Goal: Task Accomplishment & Management: Use online tool/utility

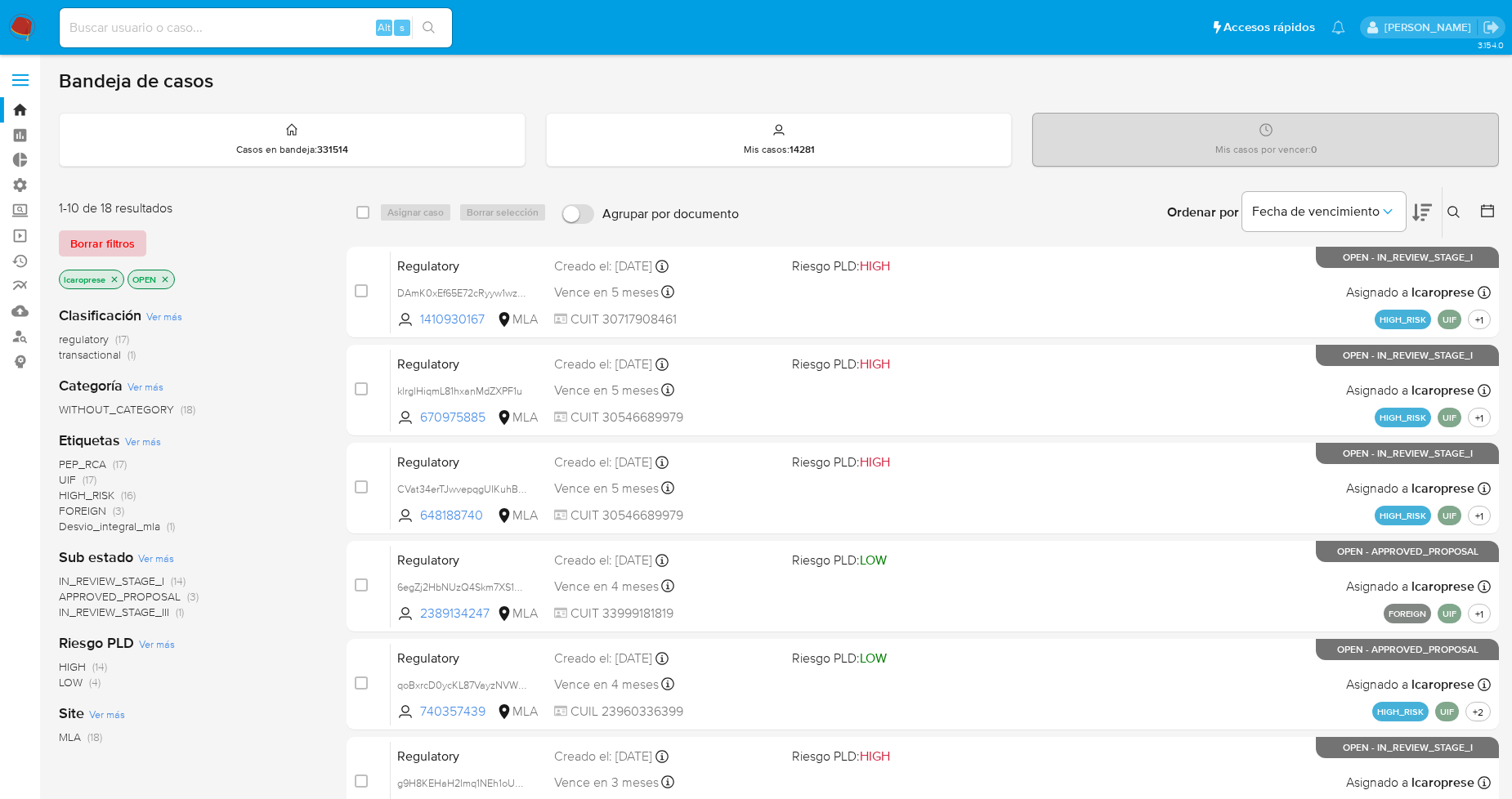
click at [121, 241] on span "Borrar filtros" at bounding box center [103, 243] width 64 height 23
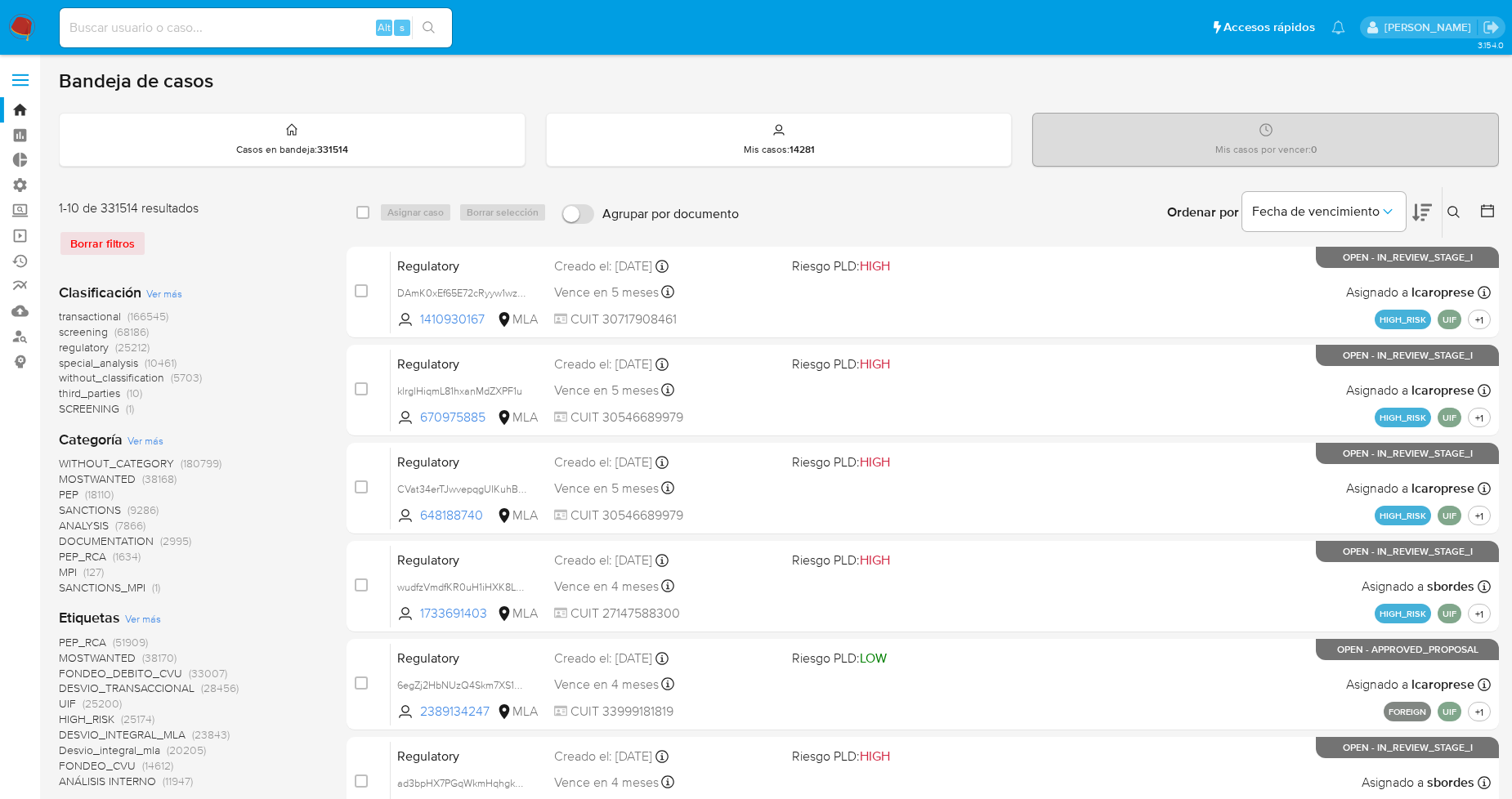
click at [169, 446] on div "Categoría Ver más WITHOUT_CATEGORY (180799) MOSTWANTED (38168) PEP (18110) SANC…" at bounding box center [189, 512] width 261 height 165
click at [154, 434] on span "Ver más" at bounding box center [145, 441] width 36 height 15
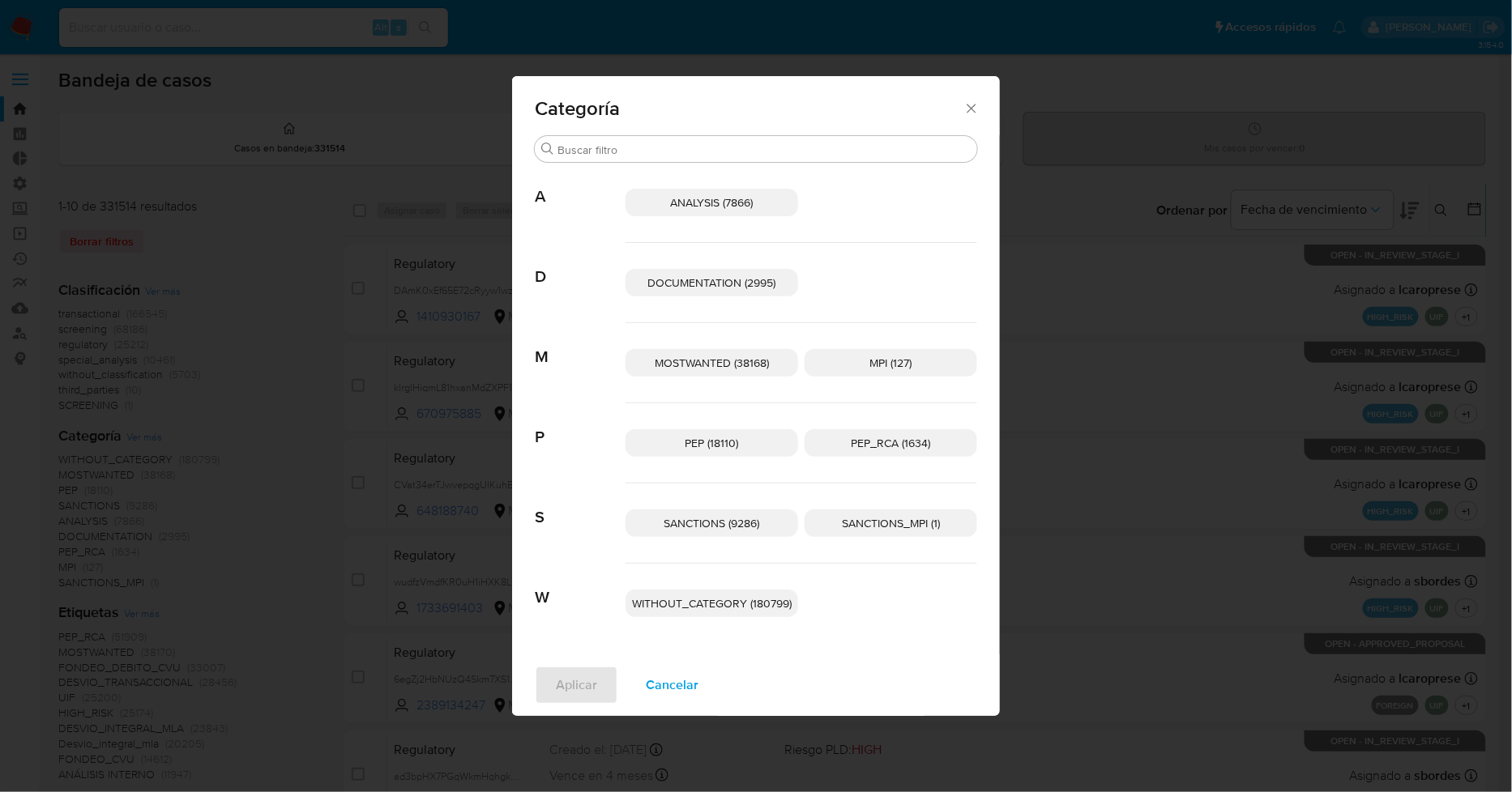
click at [677, 684] on span "Cancelar" at bounding box center [672, 685] width 52 height 36
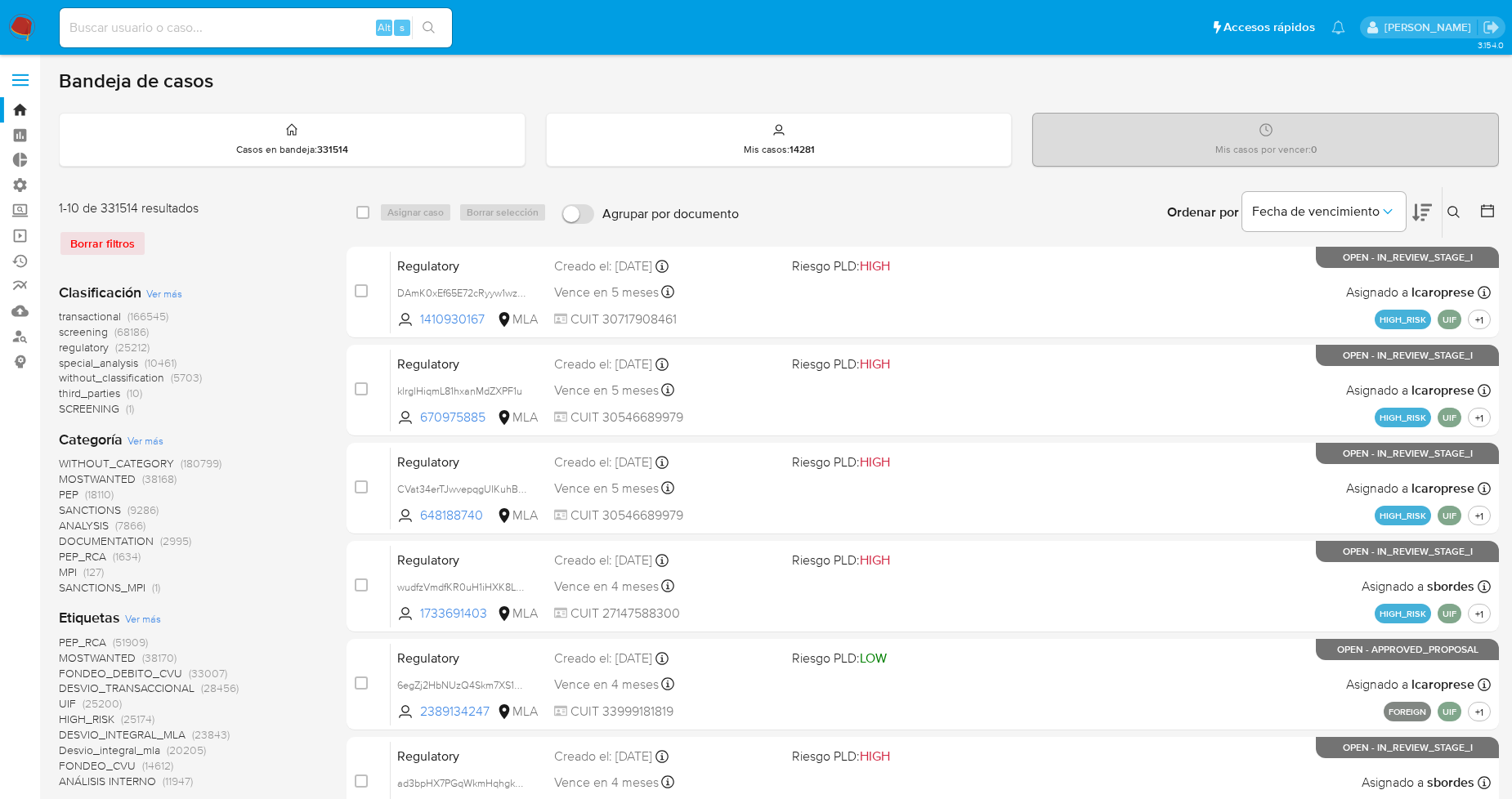
click at [141, 616] on span "Ver más" at bounding box center [143, 619] width 36 height 15
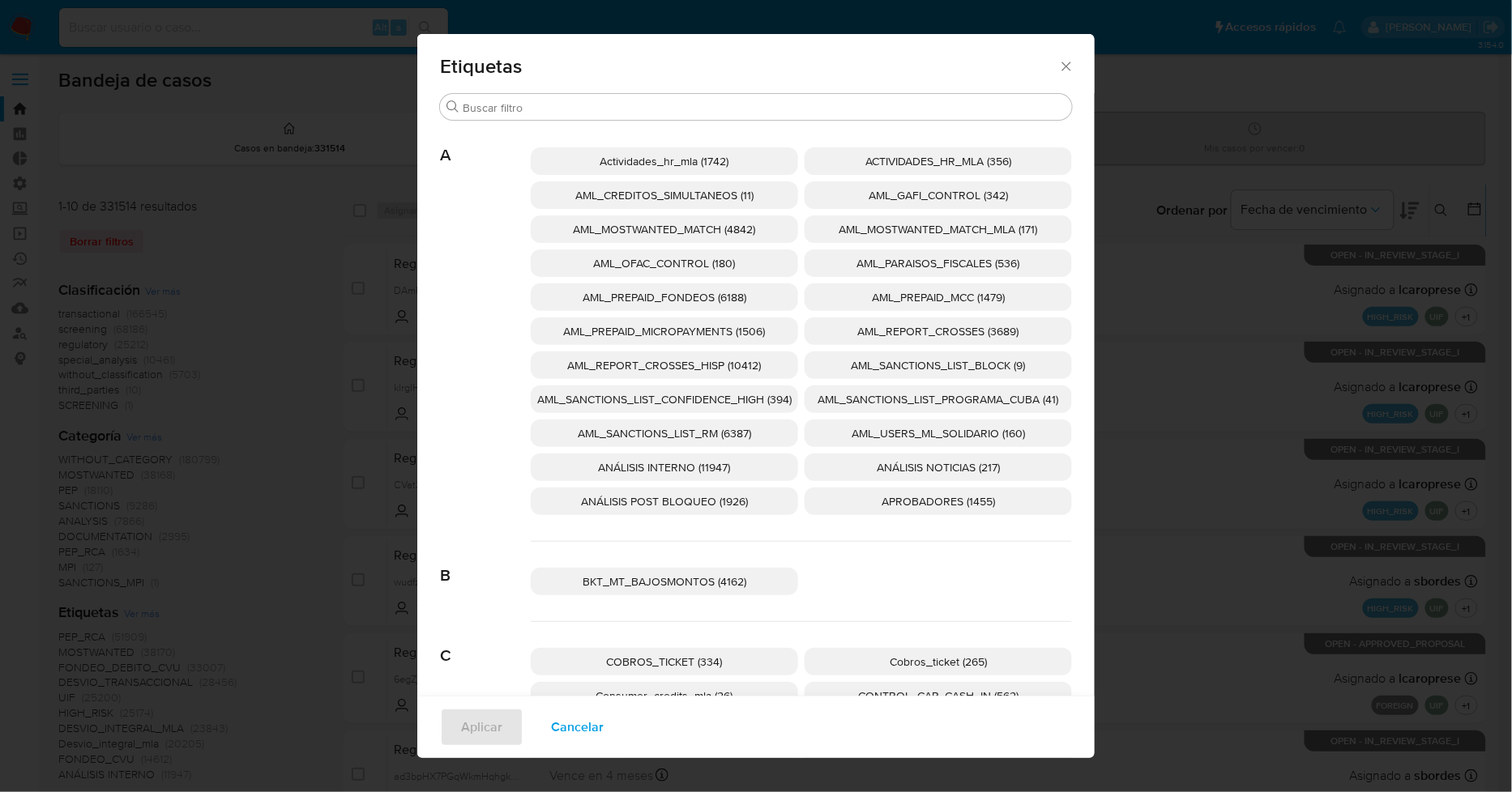
click at [715, 394] on span "AML_SANCTIONS_LIST_CONFIDENCE_HIGH (394)" at bounding box center [664, 399] width 254 height 16
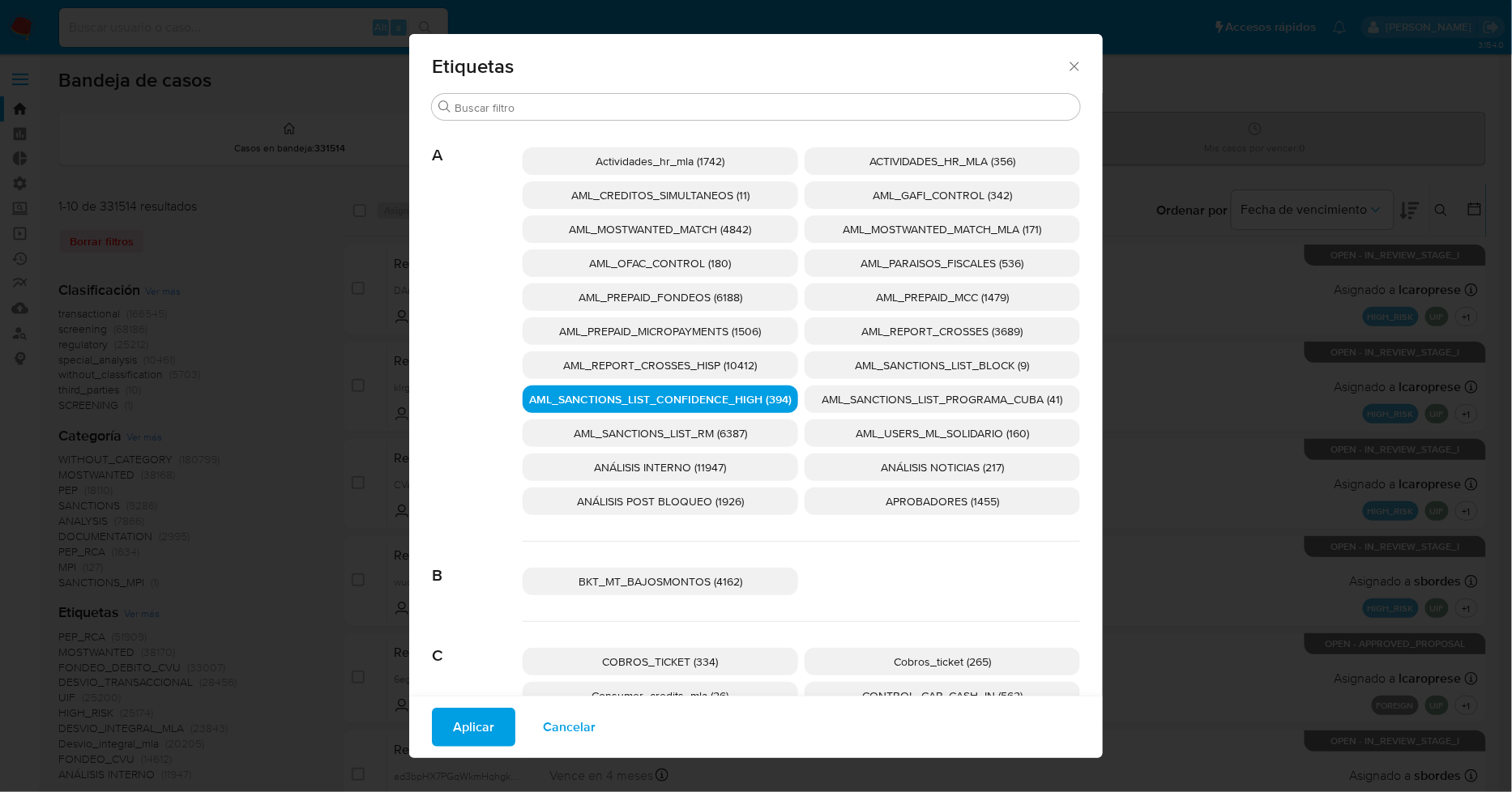
click at [841, 402] on span "AML_SANCTIONS_LIST_PROGRAMA_CUBA (41)" at bounding box center [943, 399] width 240 height 16
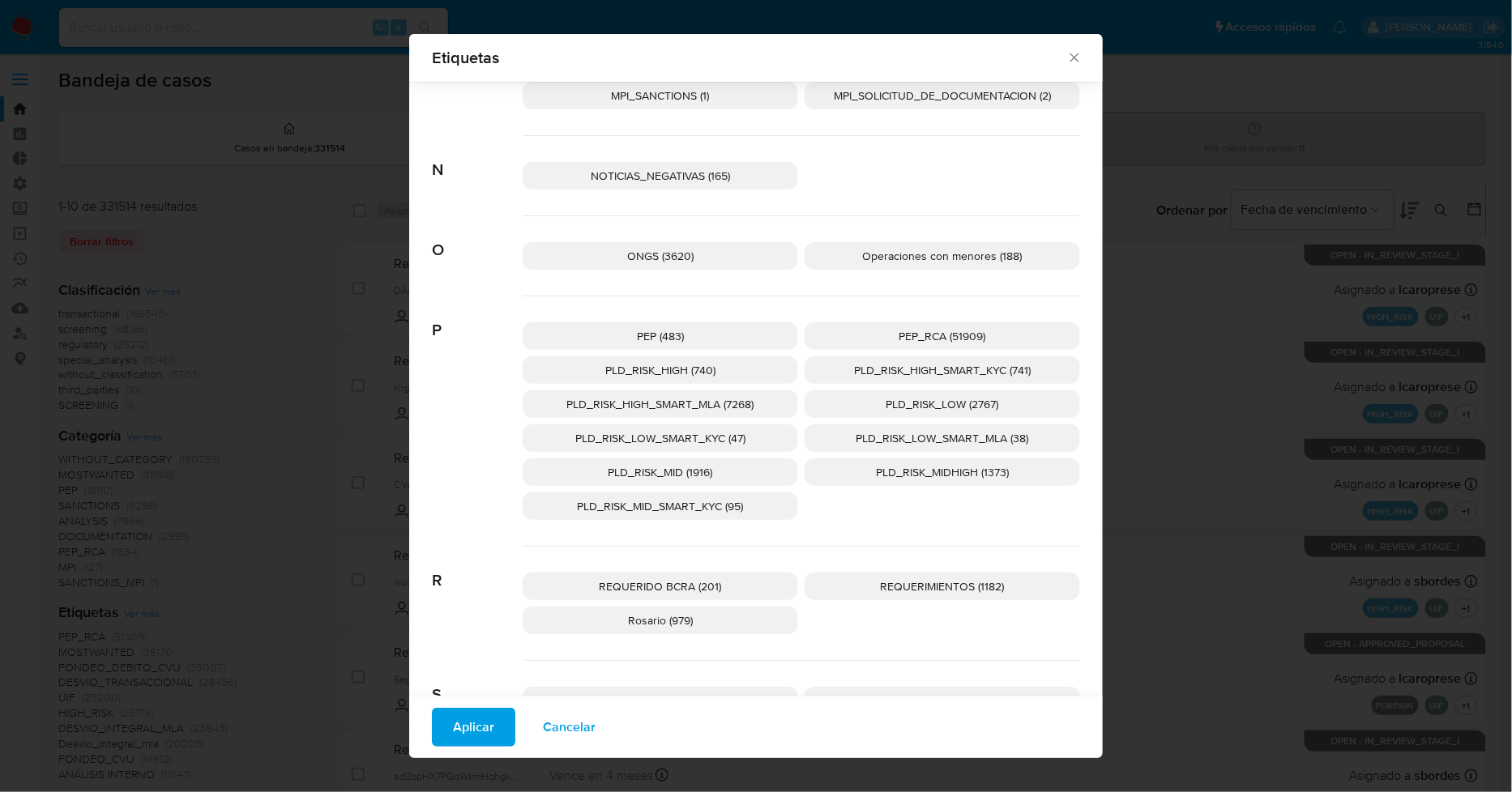
scroll to position [2412, 0]
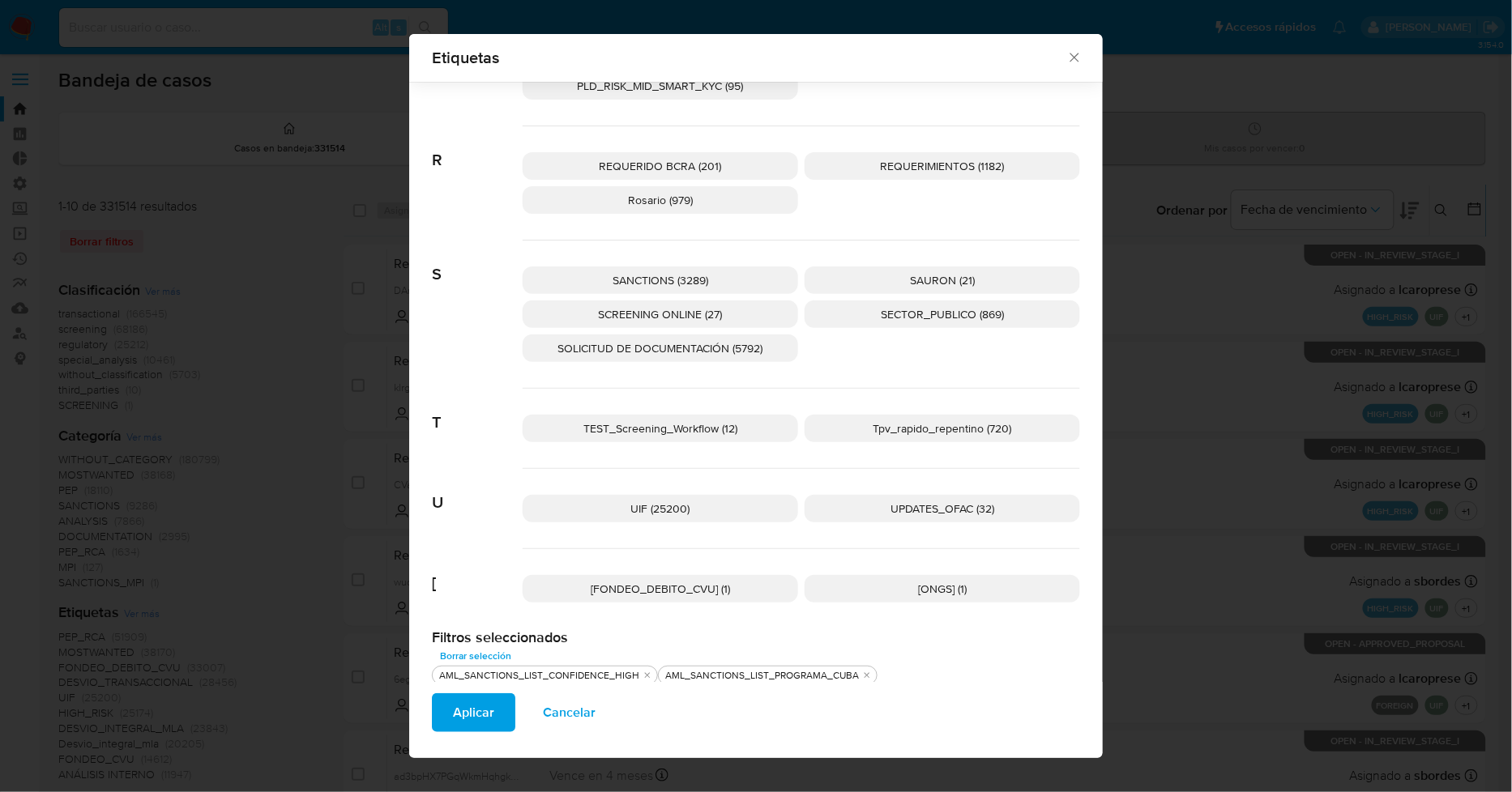
click at [830, 507] on p "UPDATES_OFAC (32)" at bounding box center [942, 508] width 276 height 27
click at [689, 278] on span "SANCTIONS (3289)" at bounding box center [660, 280] width 95 height 16
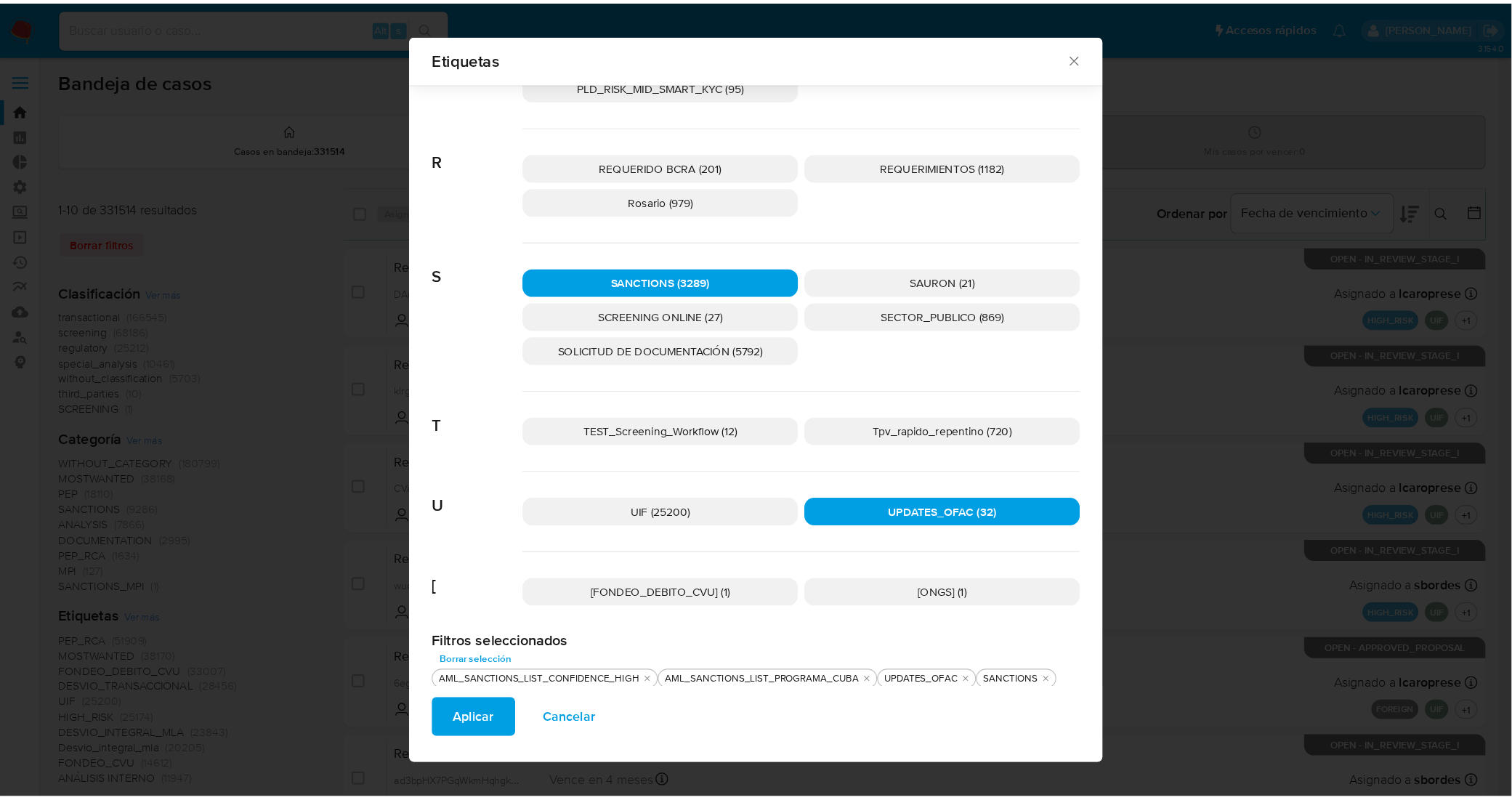
scroll to position [2087, 0]
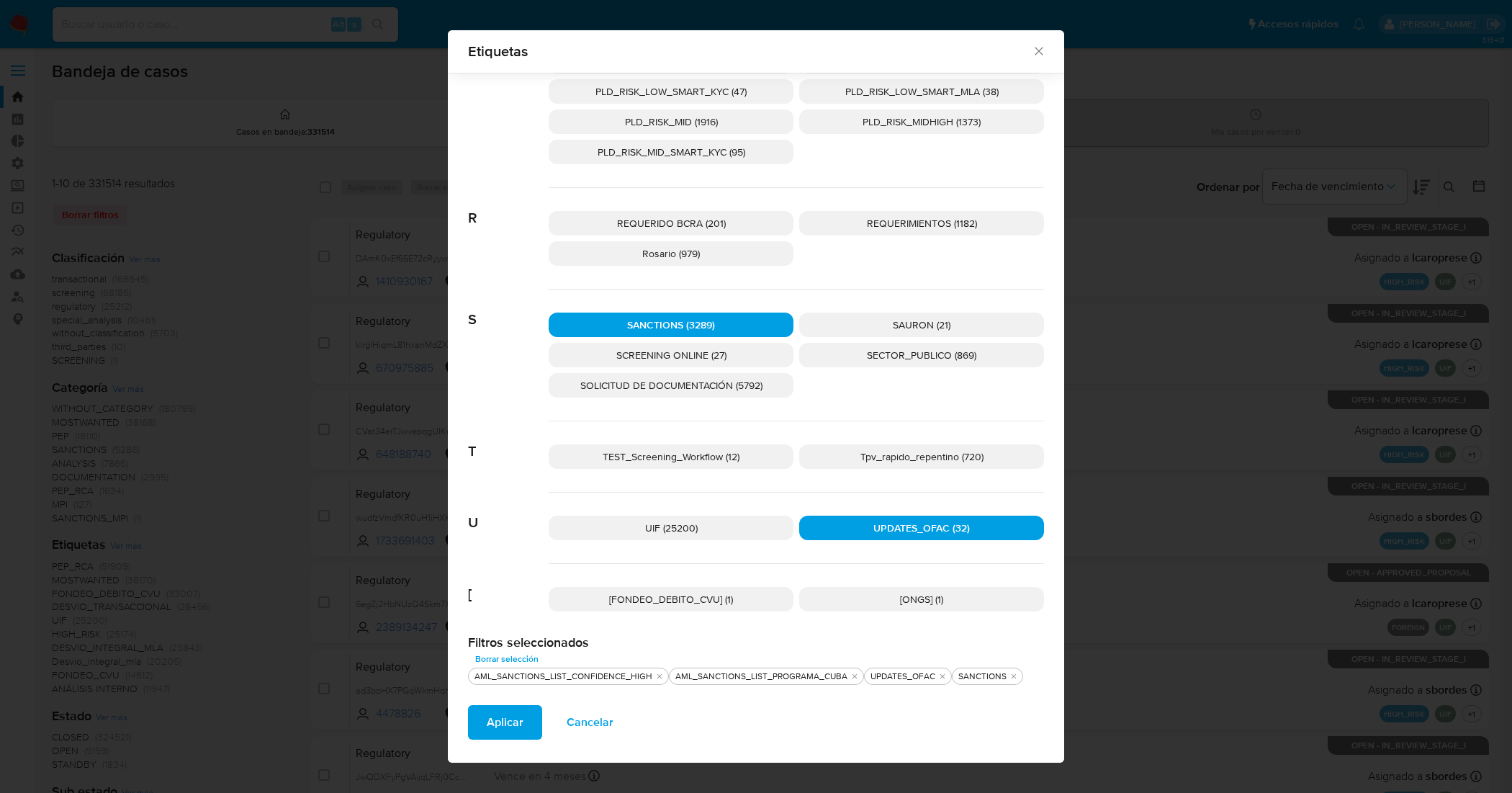
click at [732, 343] on p "SCREENING ONLINE (27)" at bounding box center [670, 354] width 245 height 24
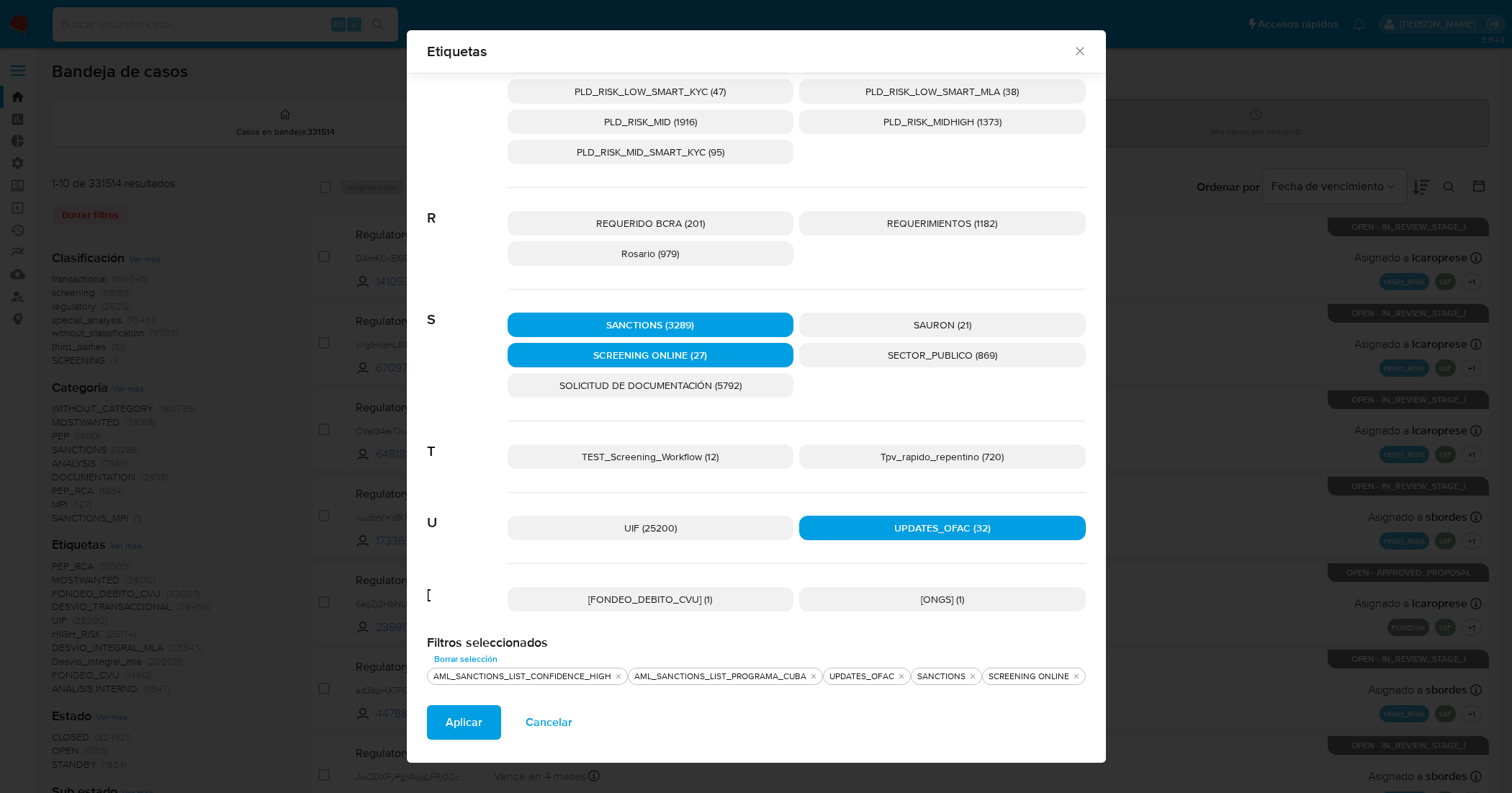
click at [472, 634] on span "Aplicar" at bounding box center [464, 722] width 37 height 32
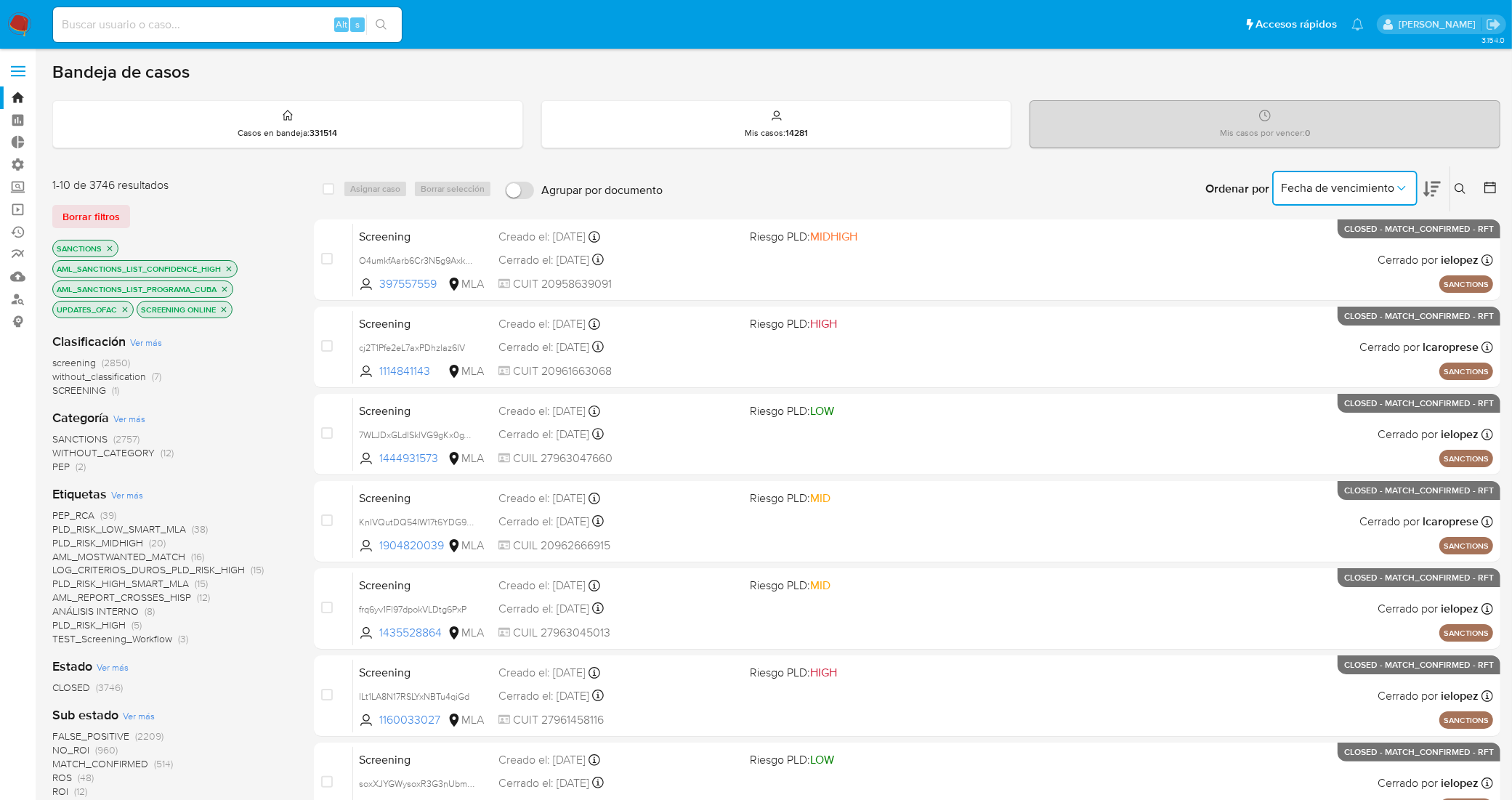
click at [1220, 189] on icon "Ordenar por" at bounding box center [1401, 188] width 14 height 14
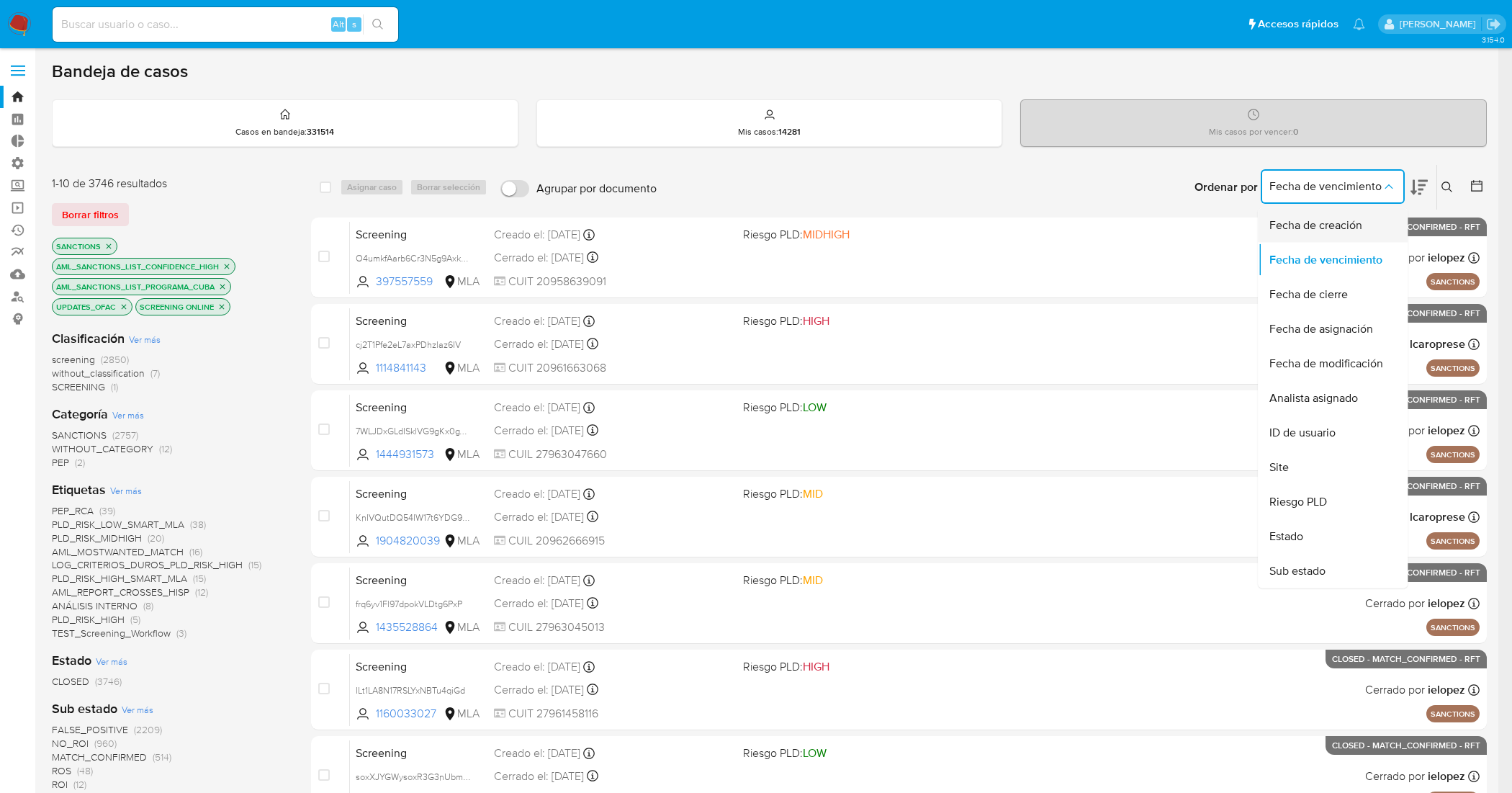
click at [1209, 224] on span "Fecha de creación" at bounding box center [1316, 225] width 93 height 14
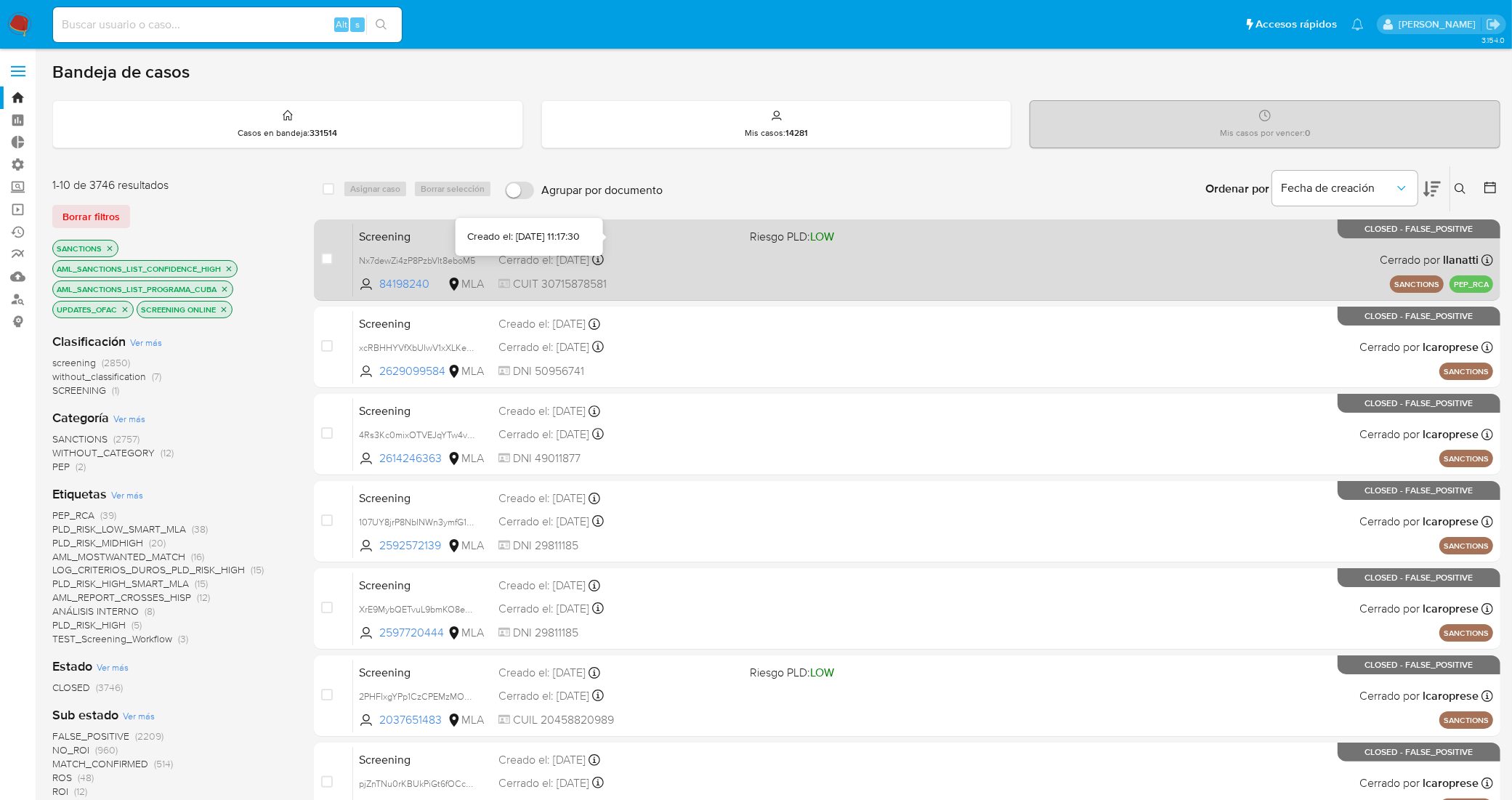
click at [667, 224] on div "Screening Nx7dewZi4zP8PzbVIt8eboM5 84198240 MLA Riesgo PLD: LOW Creado el: 15/0…" at bounding box center [923, 260] width 1140 height 74
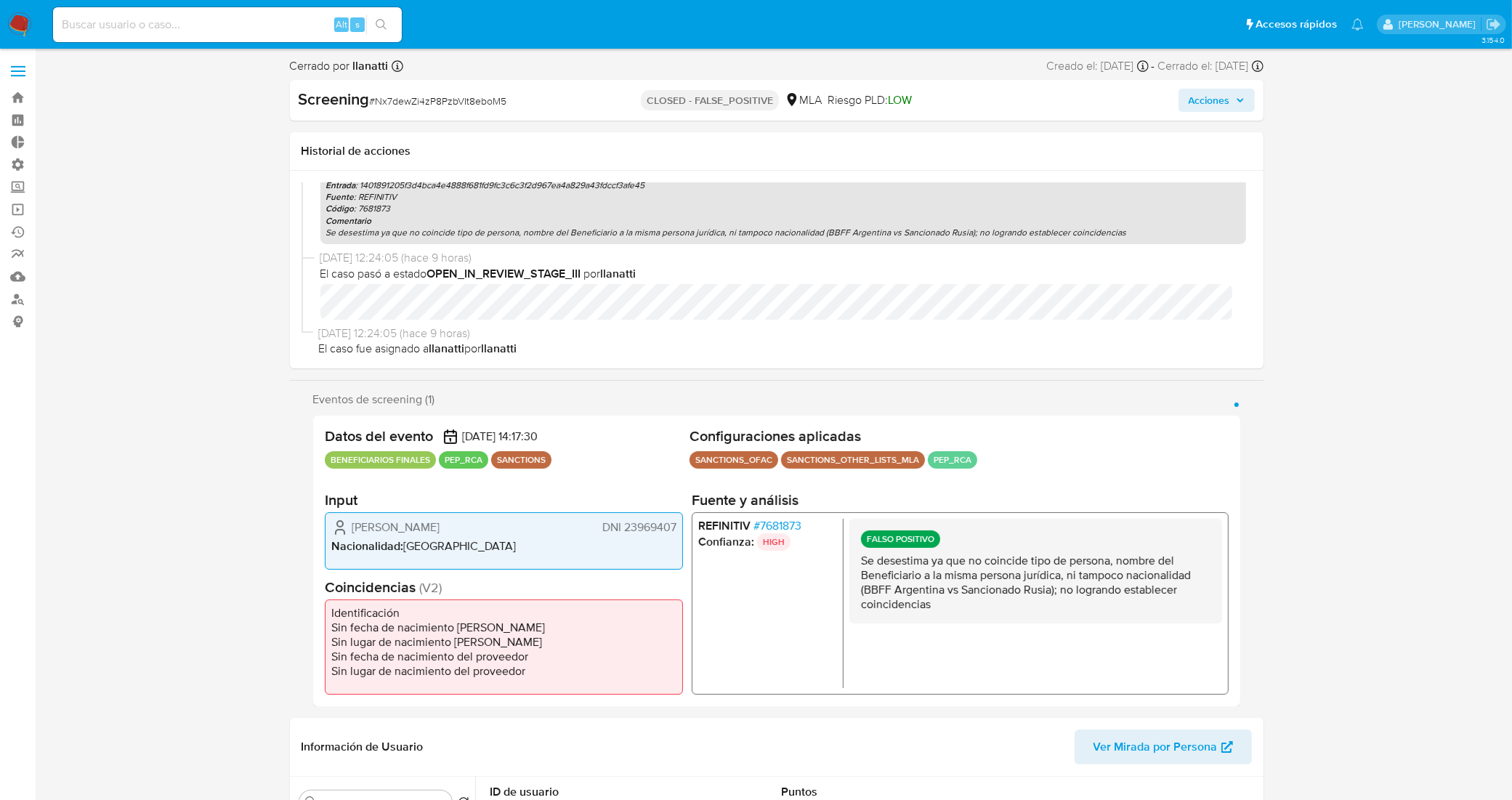
select select "10"
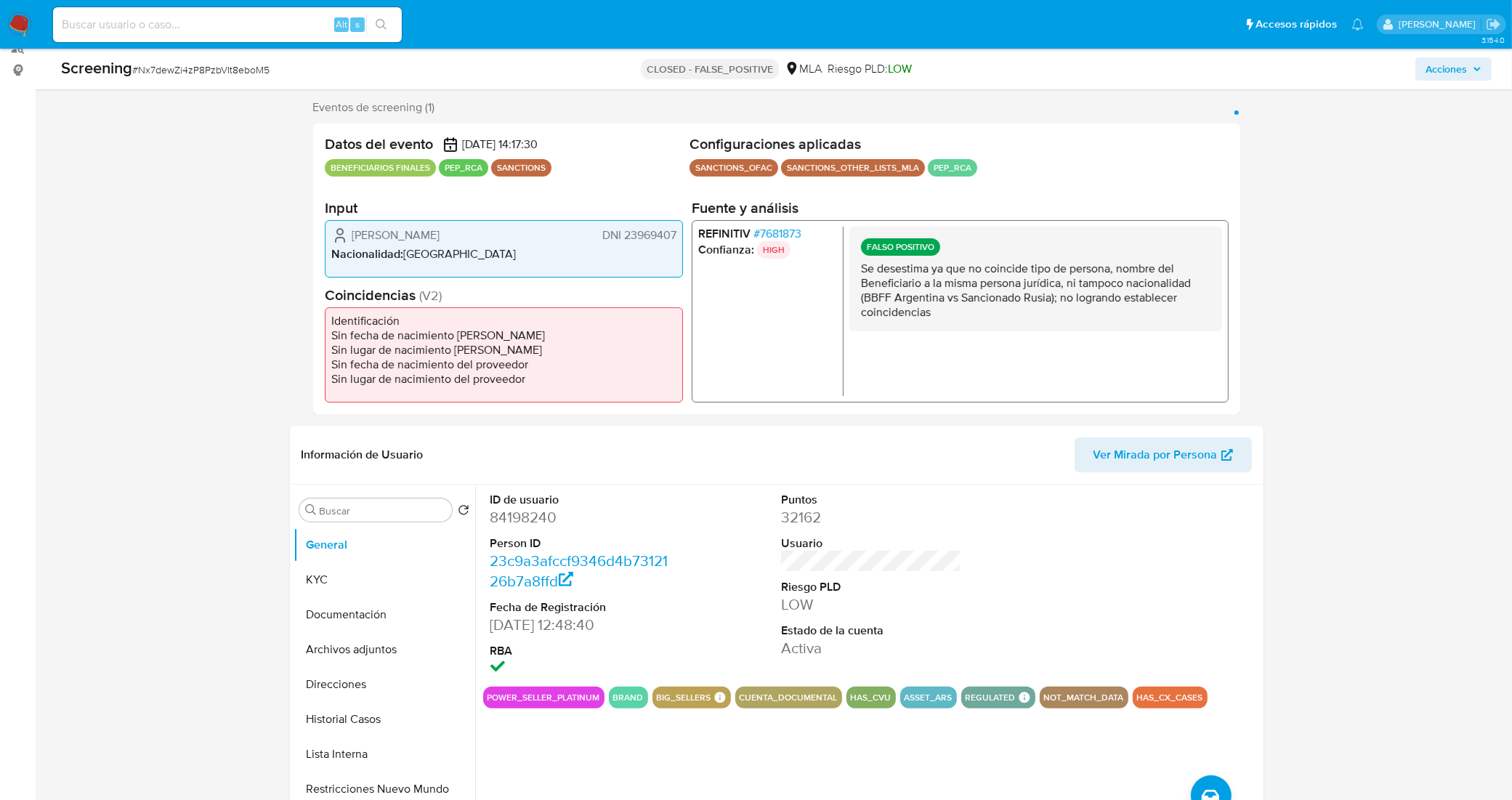
scroll to position [273, 0]
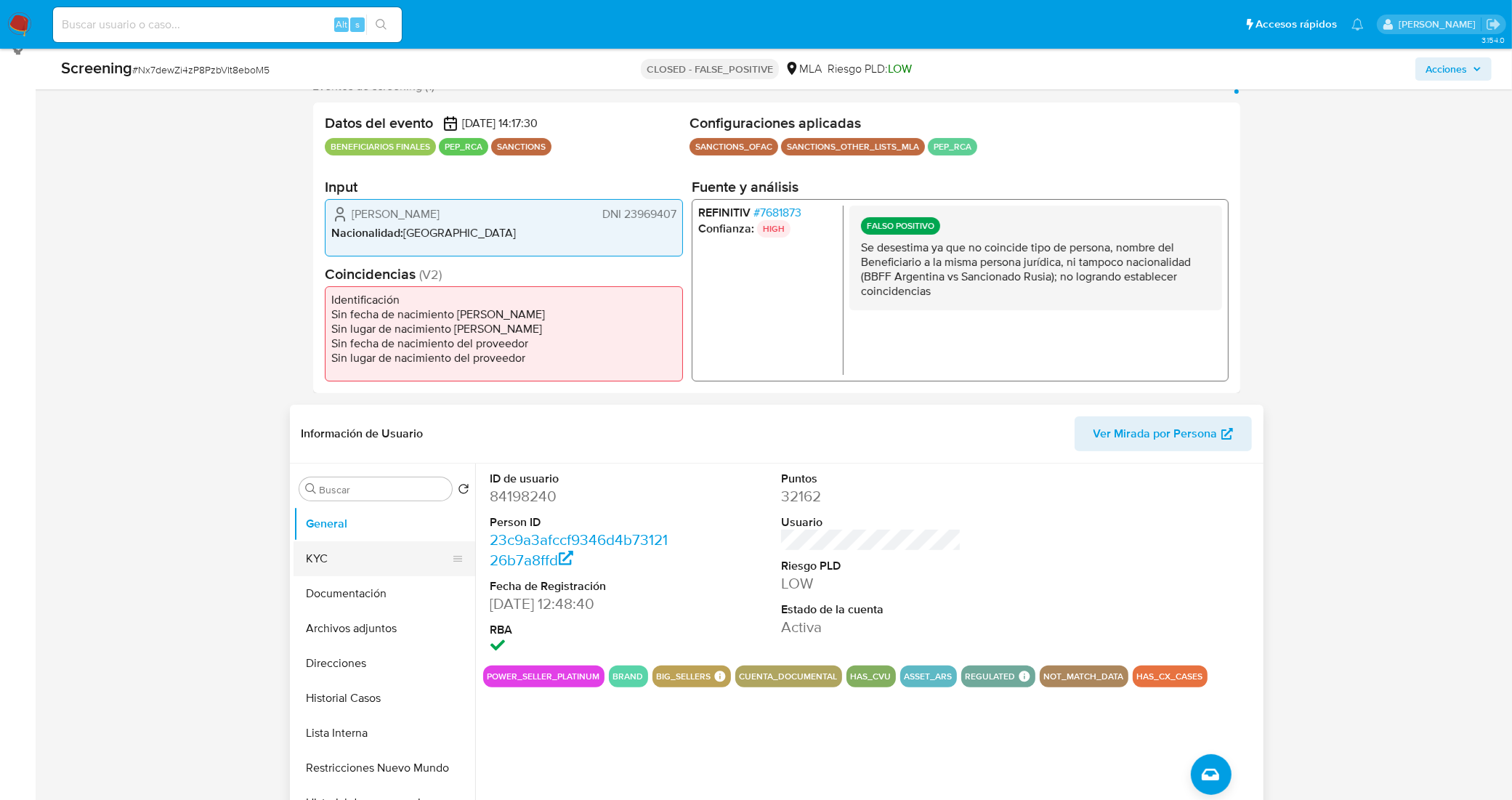
click at [350, 558] on button "KYC" at bounding box center [378, 559] width 170 height 35
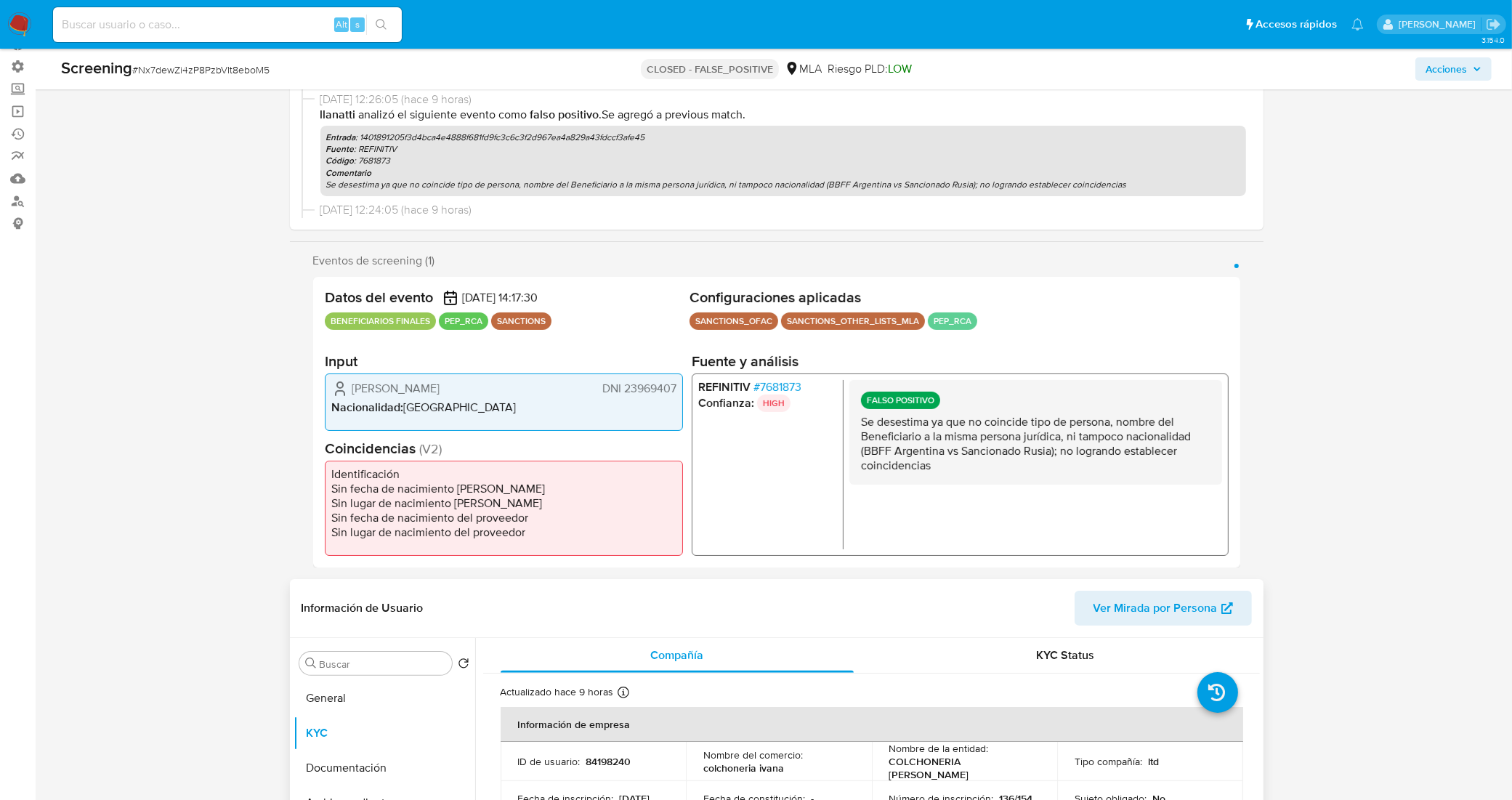
scroll to position [91, 0]
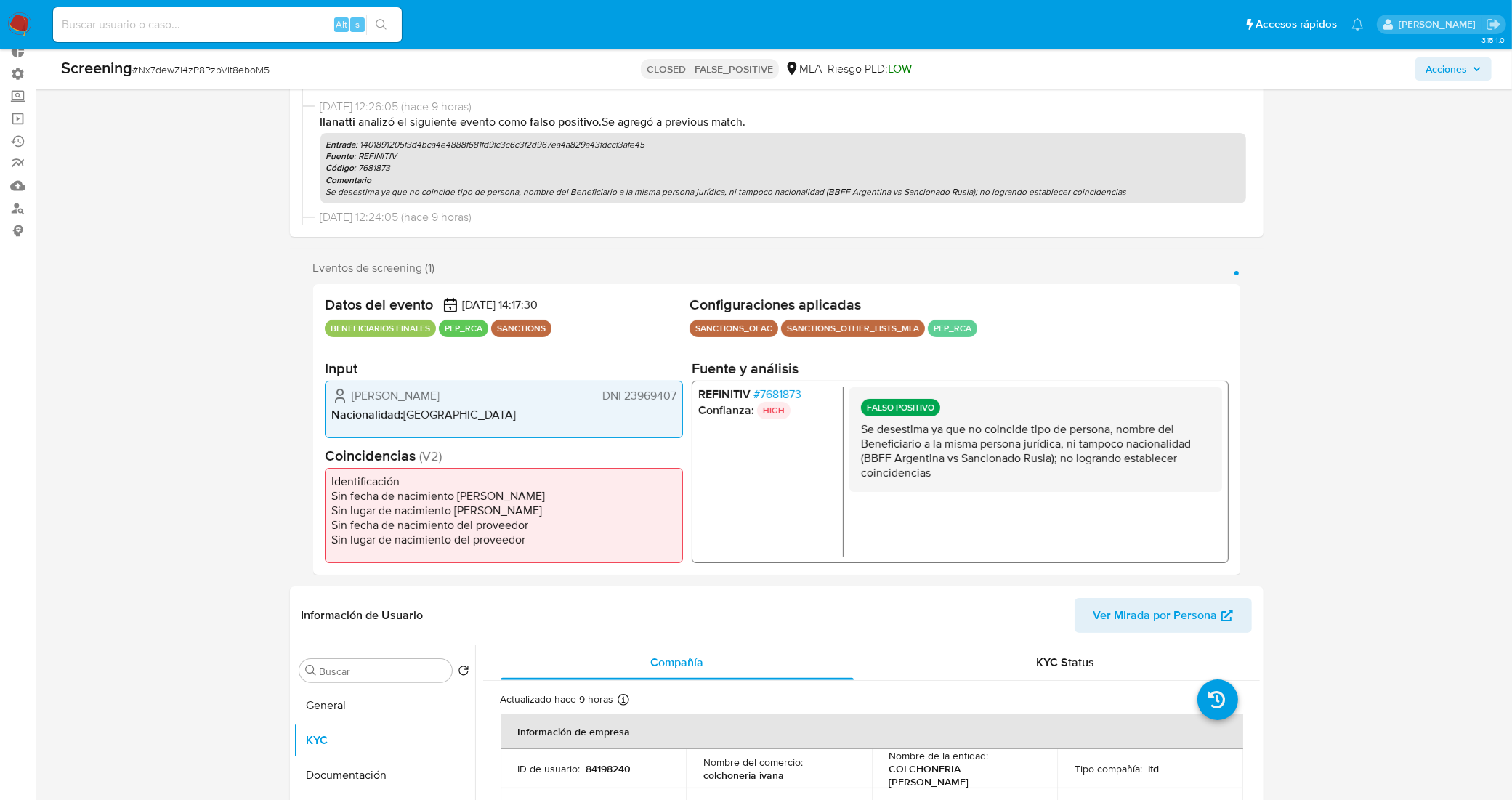
click at [776, 395] on span "# 7681873" at bounding box center [777, 393] width 48 height 14
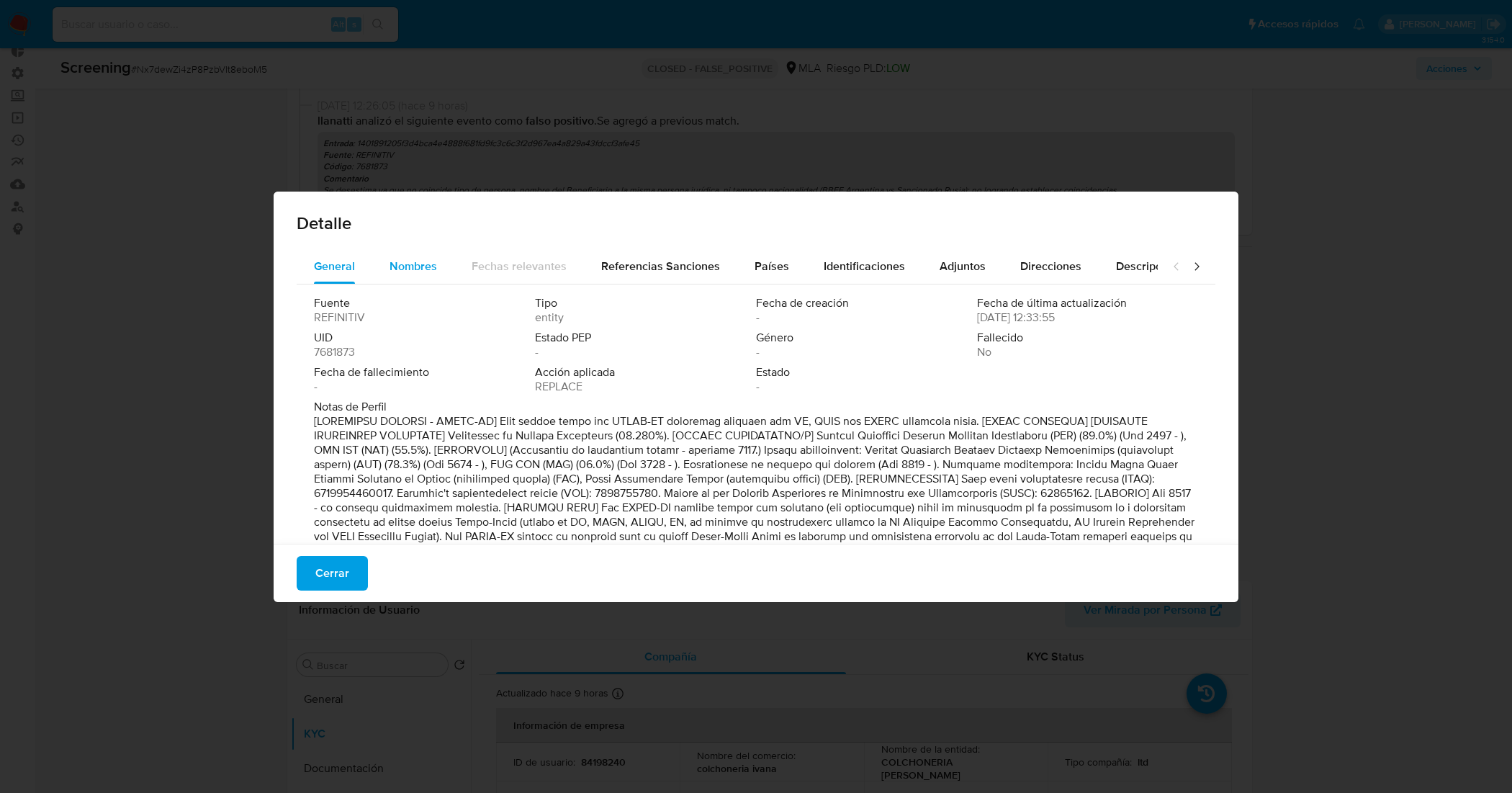
click at [405, 258] on span "Nombres" at bounding box center [413, 266] width 47 height 17
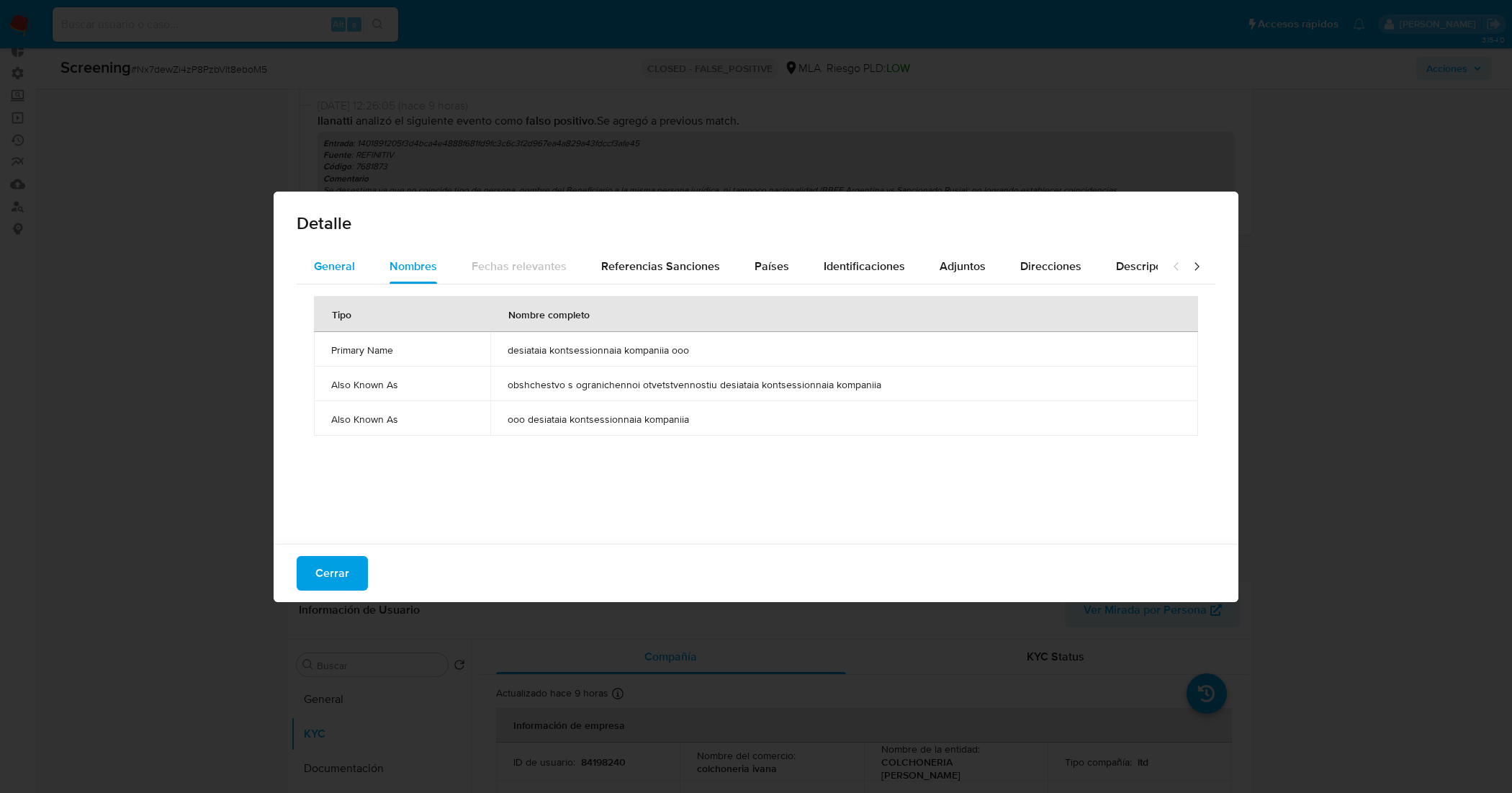
click at [333, 263] on span "General" at bounding box center [334, 266] width 41 height 17
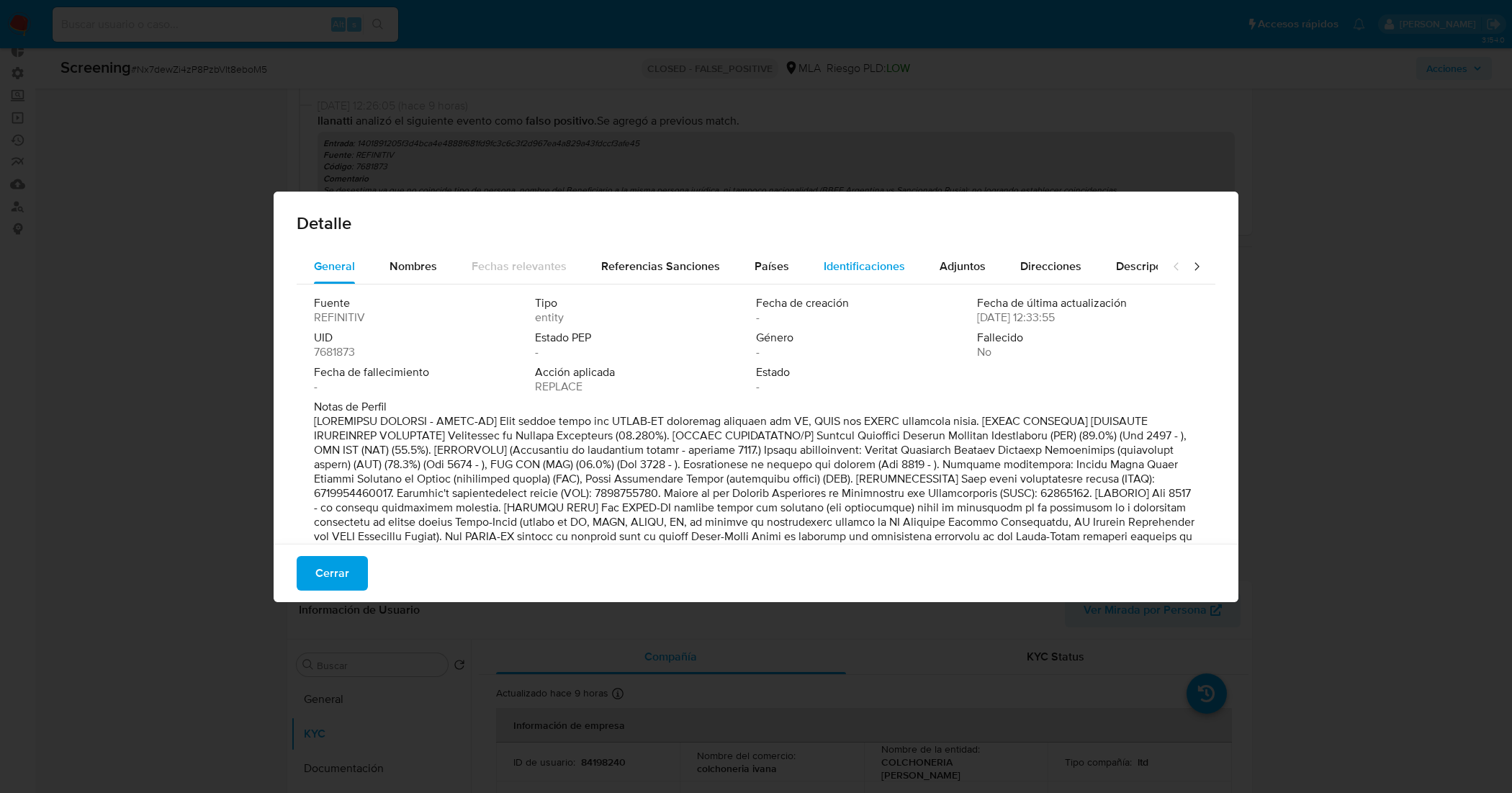
click at [811, 275] on button "Identificaciones" at bounding box center [864, 267] width 116 height 35
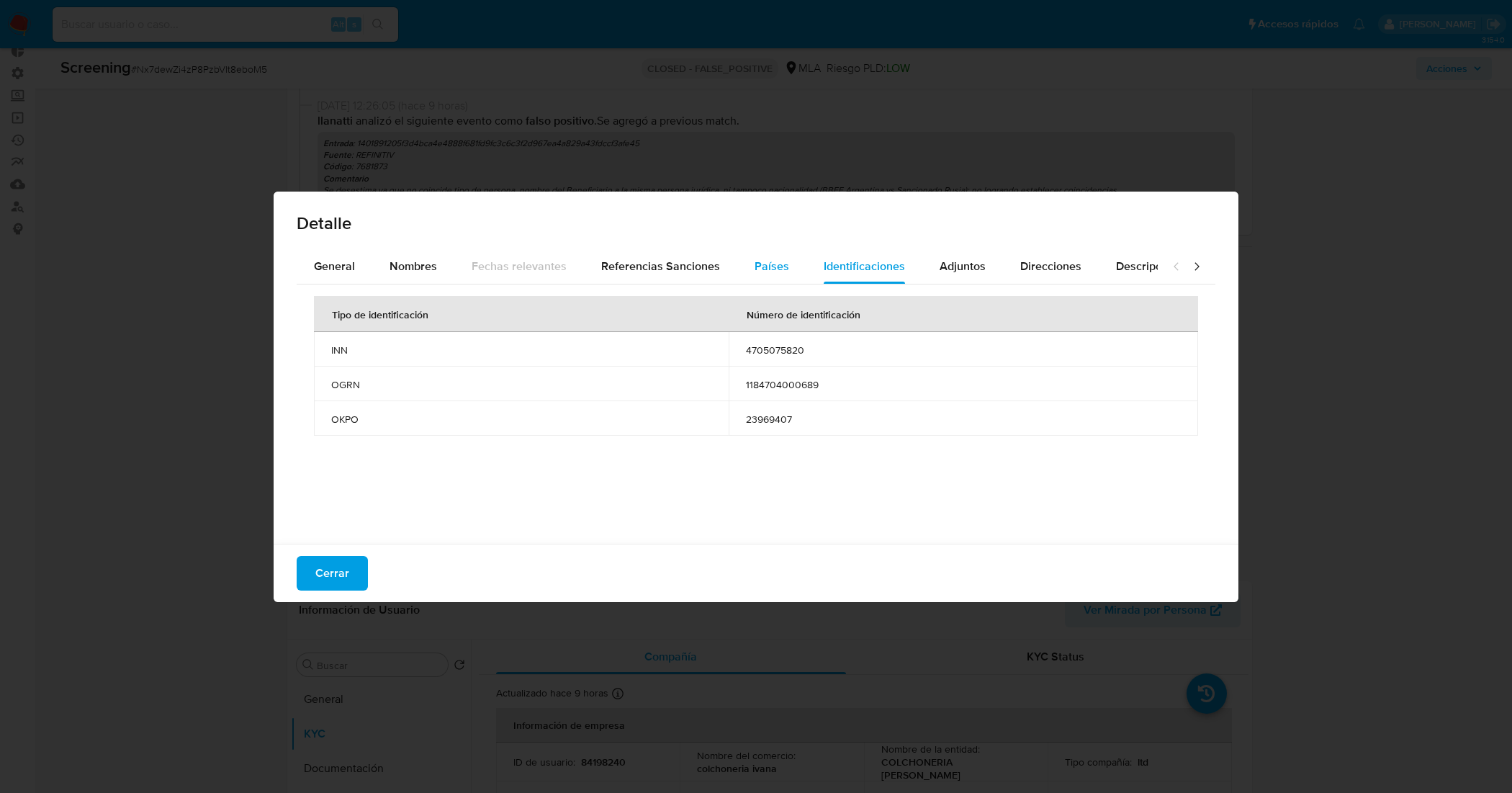
click at [775, 267] on span "Países" at bounding box center [772, 266] width 35 height 17
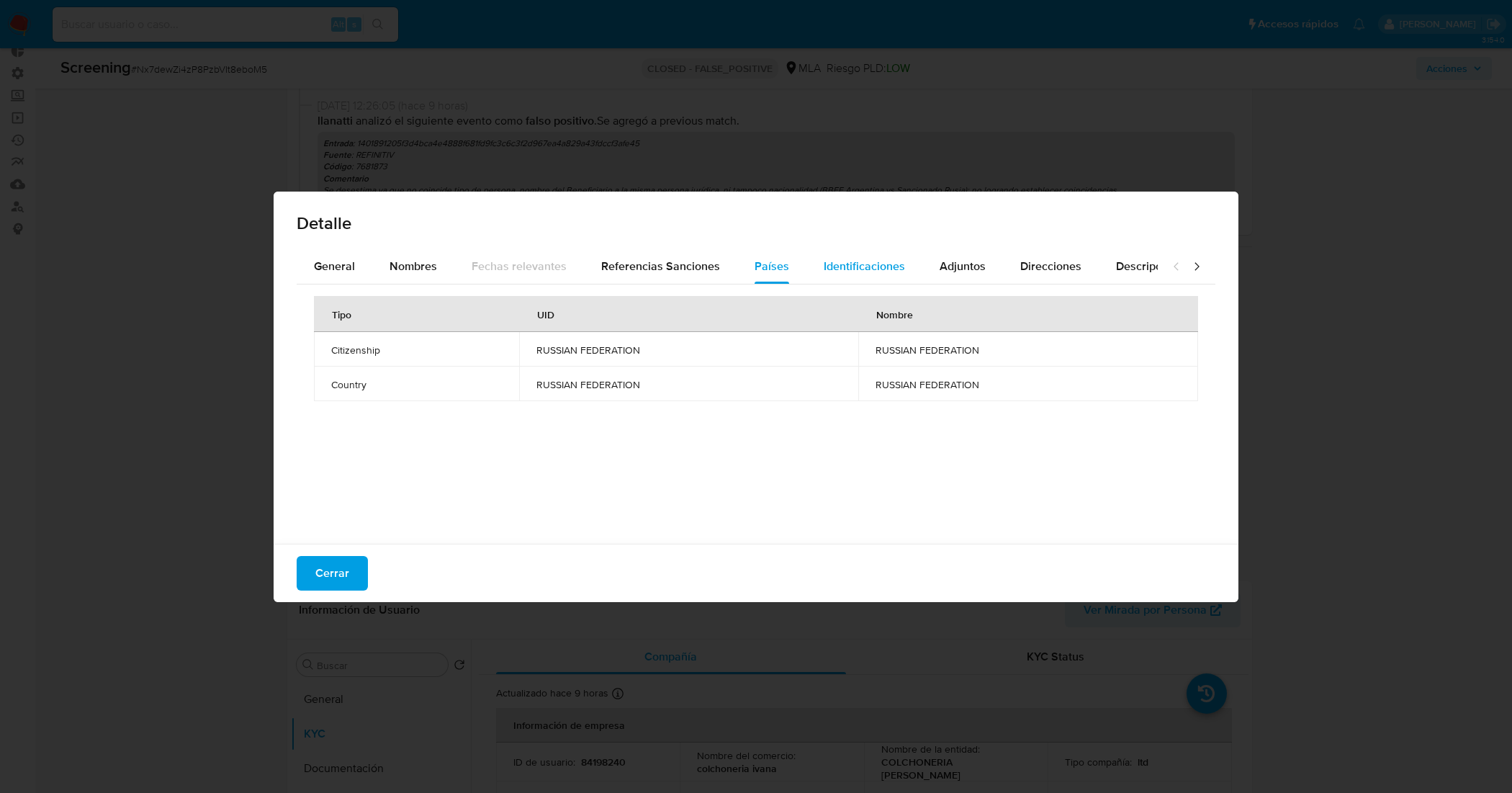
click at [854, 270] on span "Identificaciones" at bounding box center [864, 266] width 81 height 17
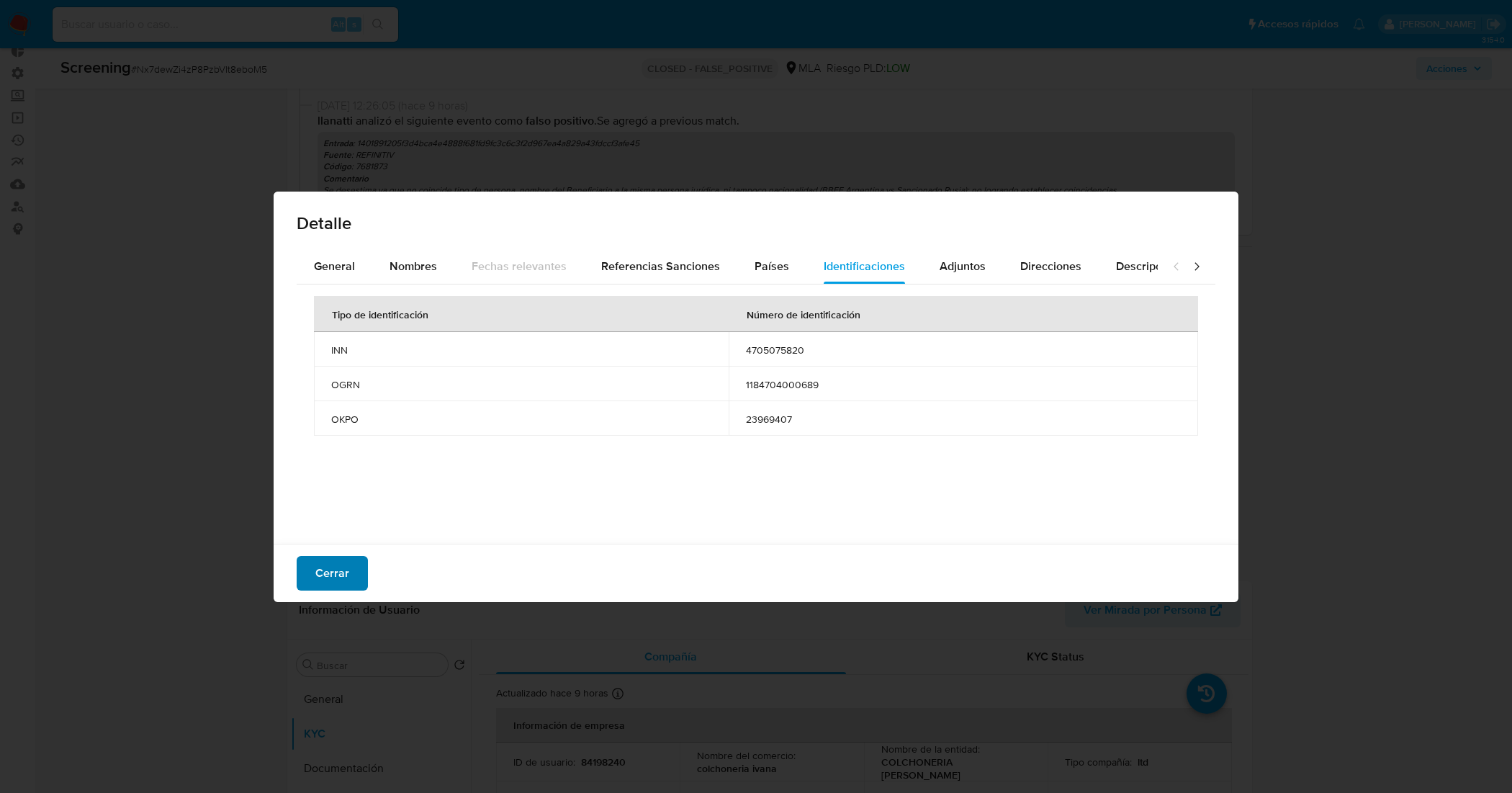
click at [346, 566] on button "Cerrar" at bounding box center [332, 574] width 71 height 35
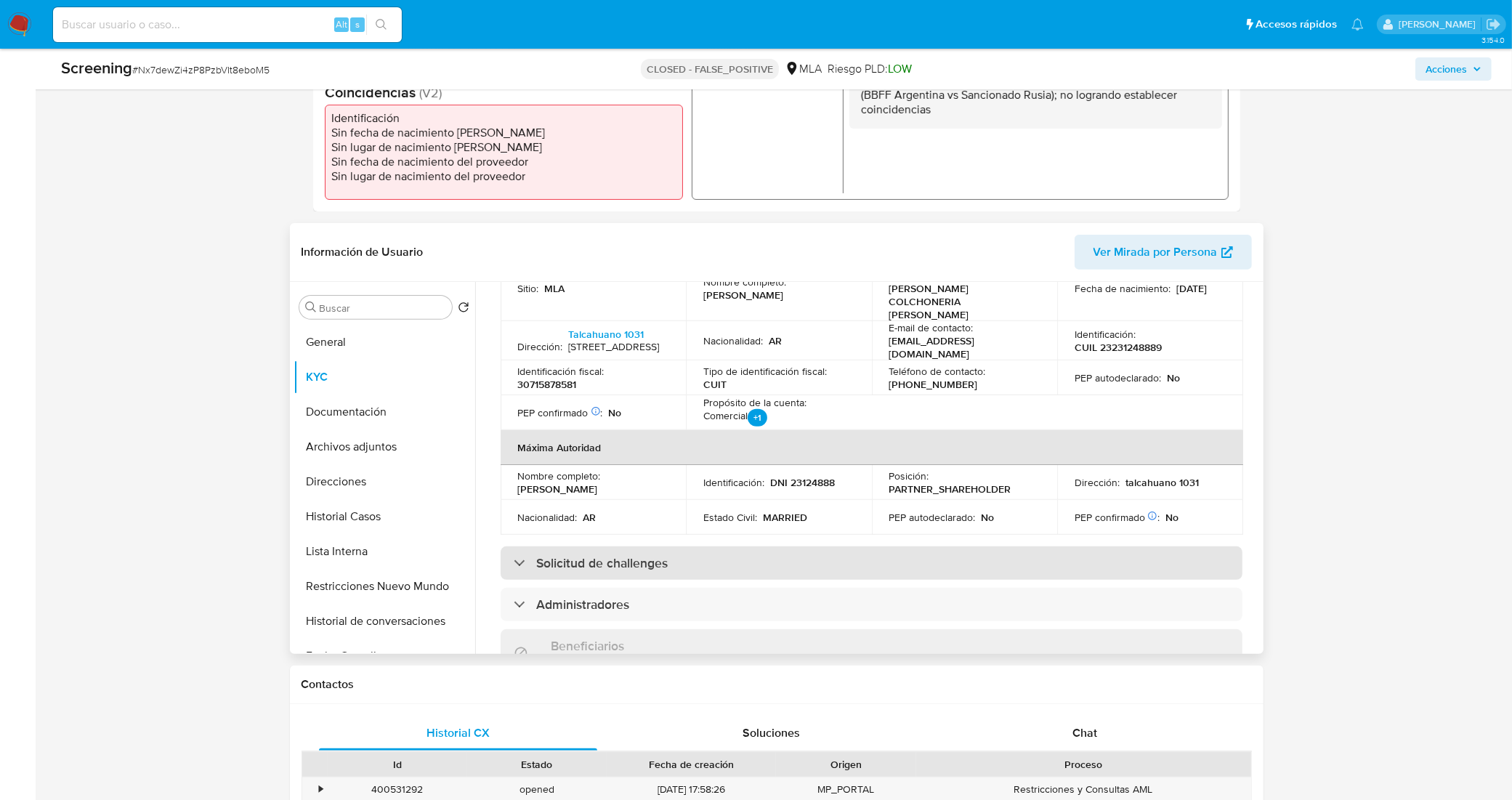
scroll to position [545, 0]
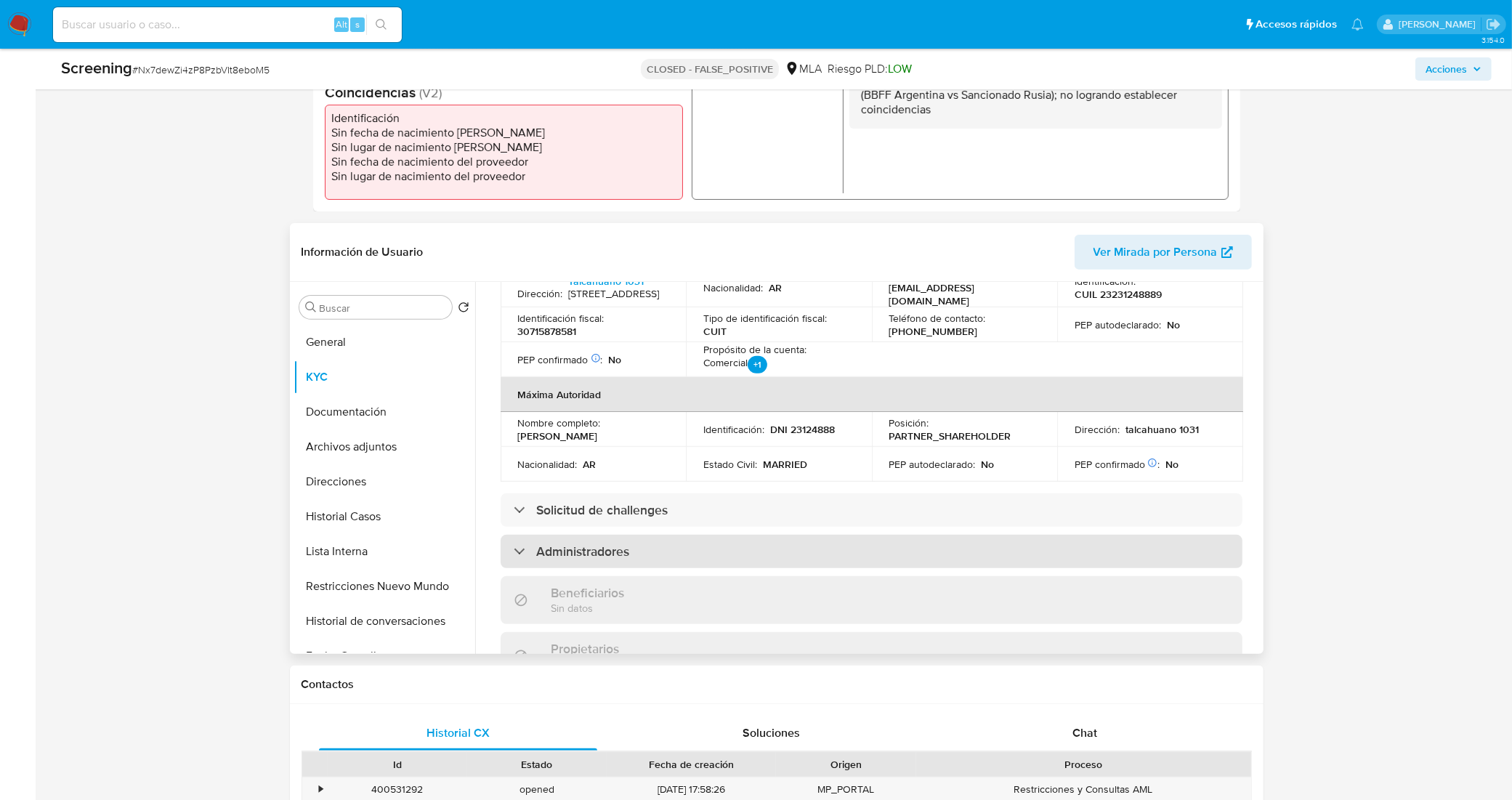
click at [684, 538] on div "Administradores" at bounding box center [871, 552] width 742 height 34
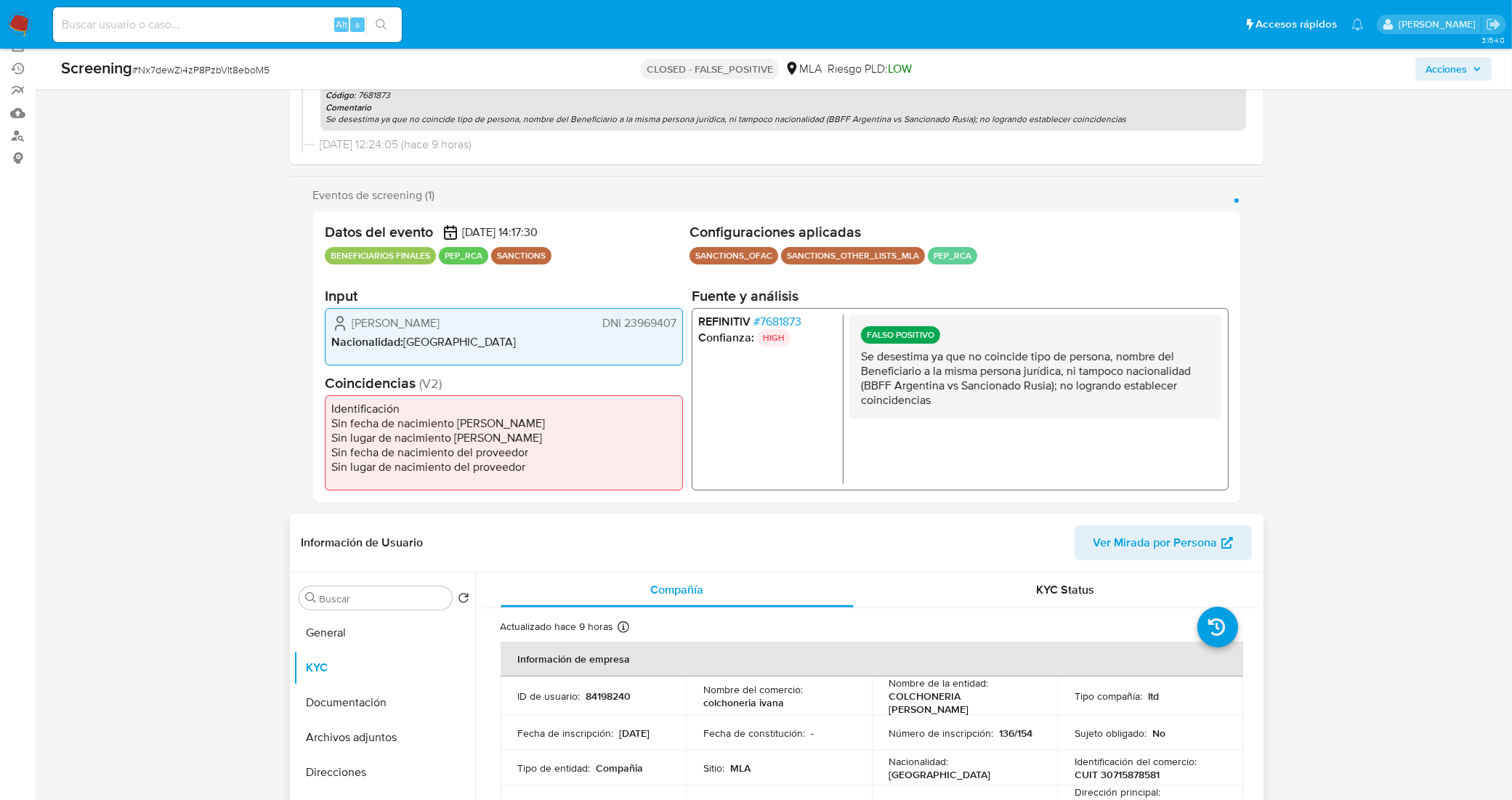
scroll to position [182, 0]
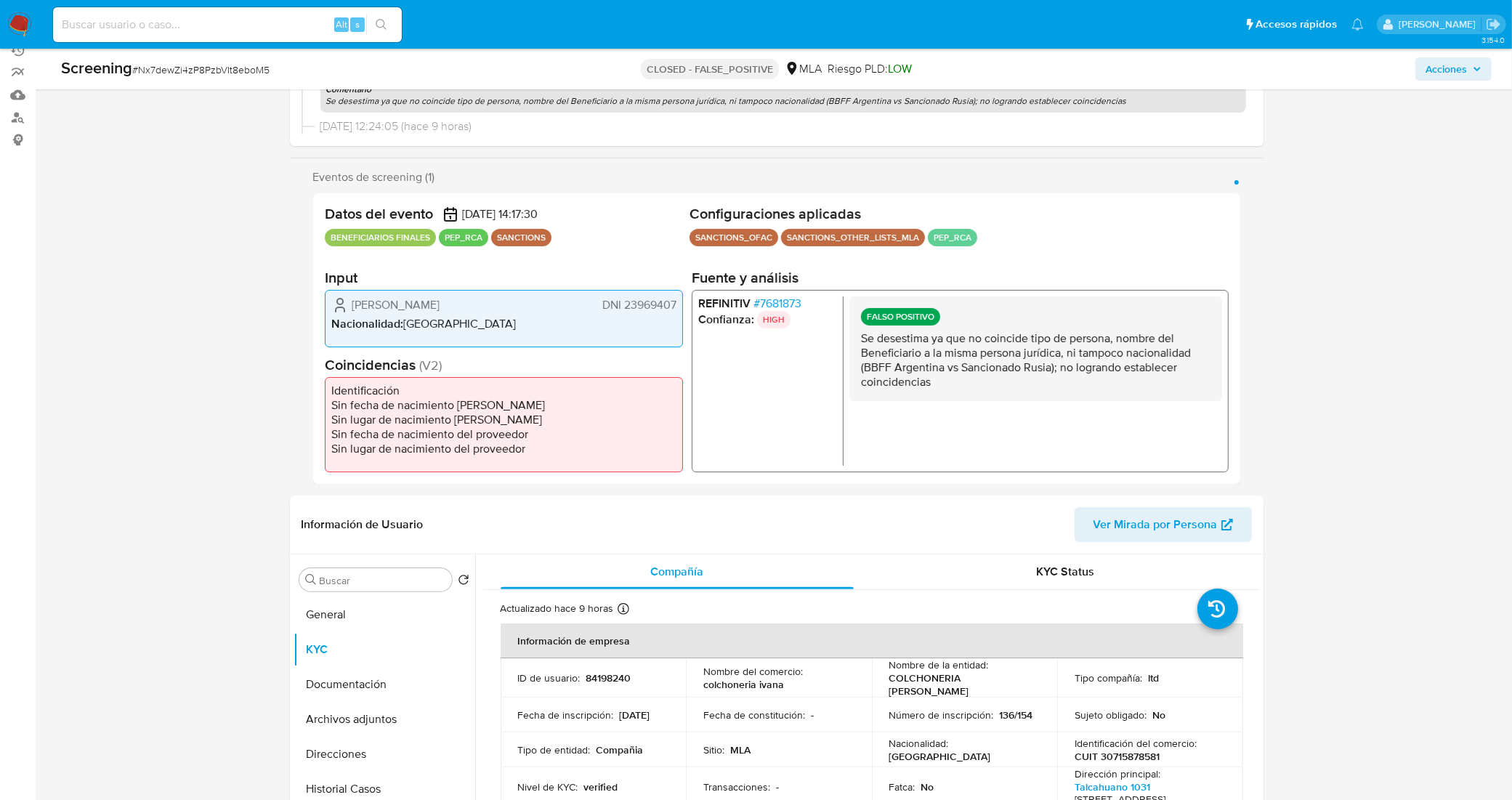
click at [777, 299] on span "# 7681873" at bounding box center [777, 303] width 48 height 14
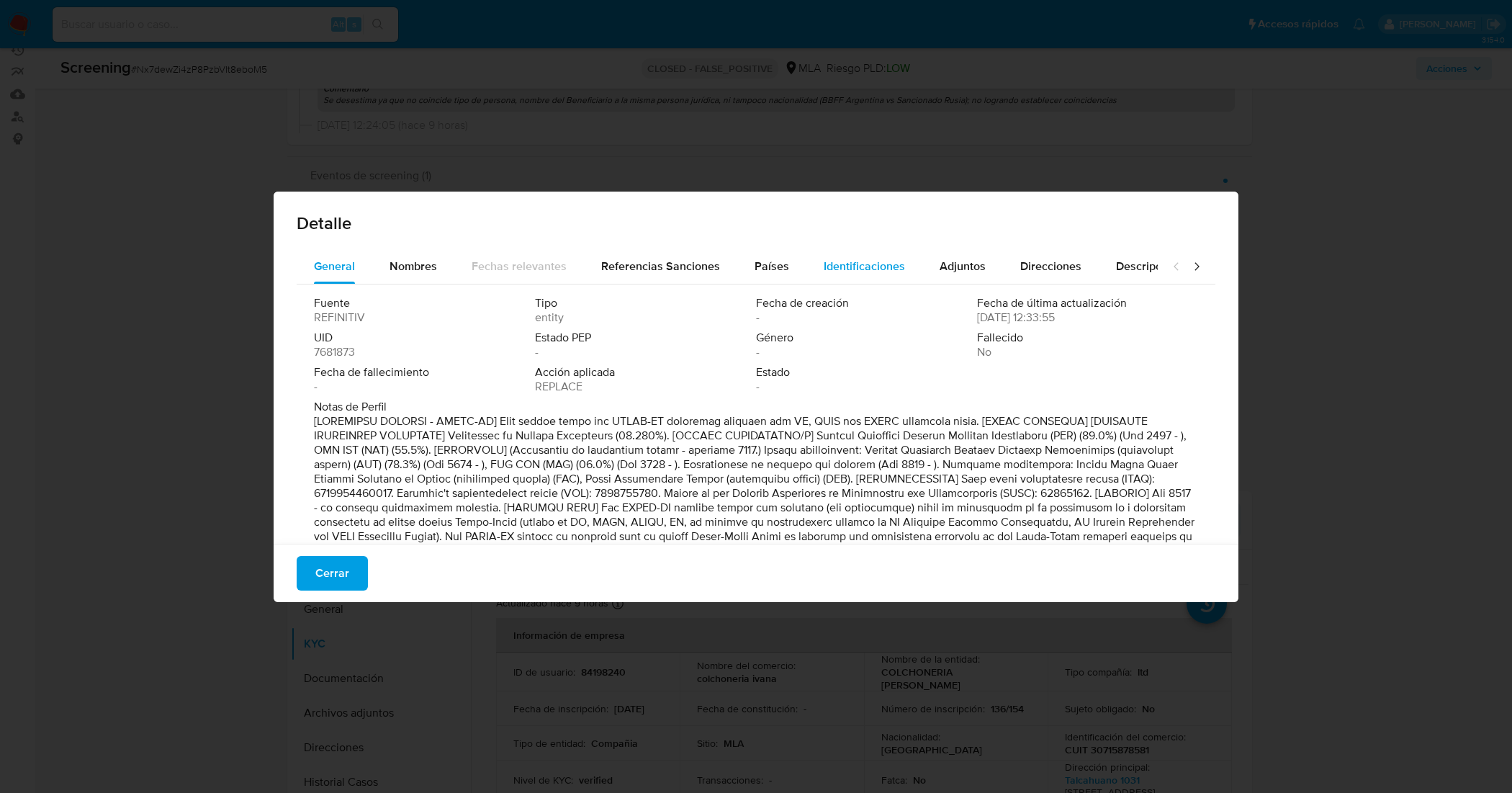
click at [844, 268] on span "Identificaciones" at bounding box center [864, 266] width 81 height 17
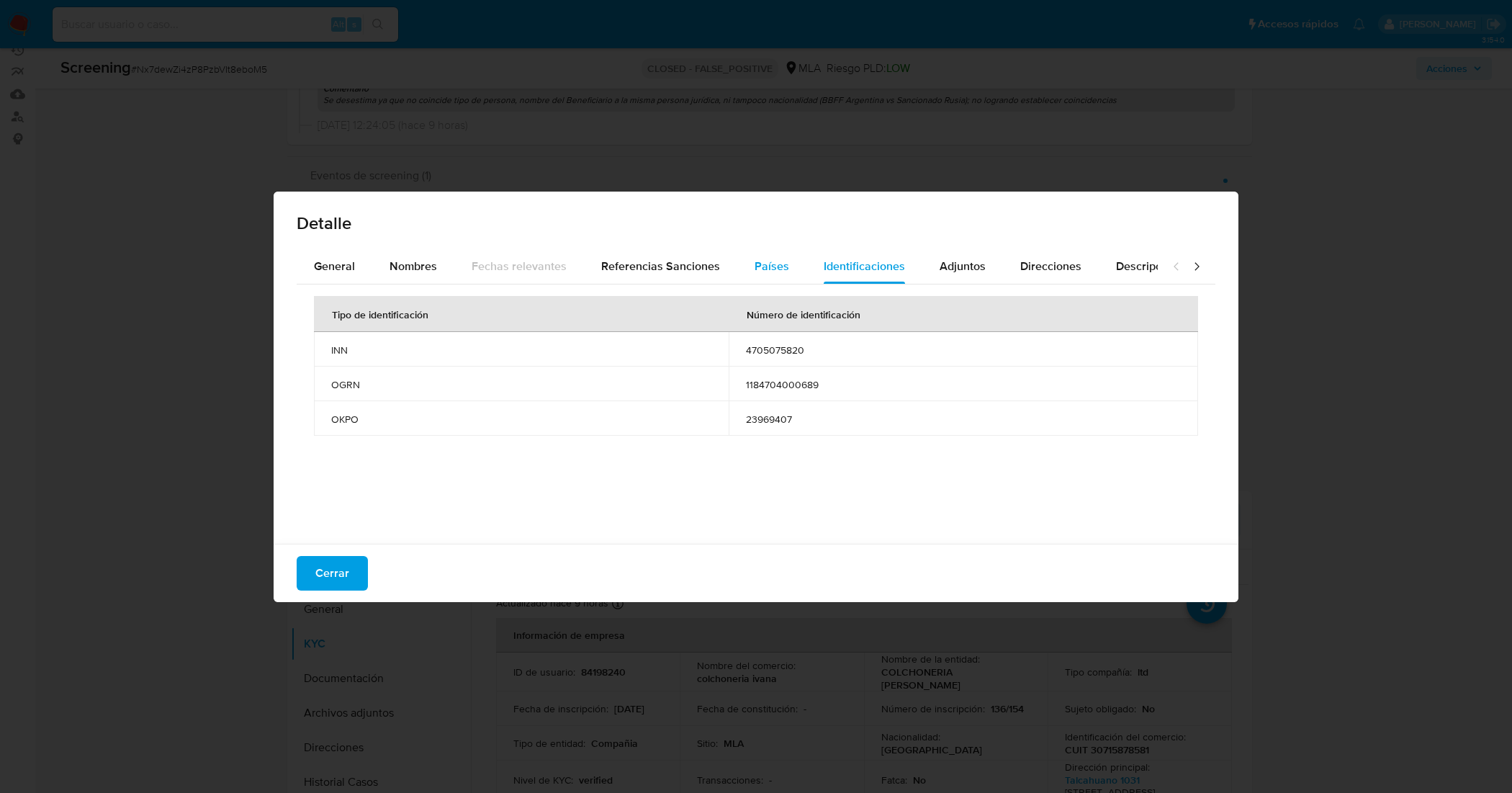
click at [754, 271] on span "Países" at bounding box center [772, 266] width 35 height 17
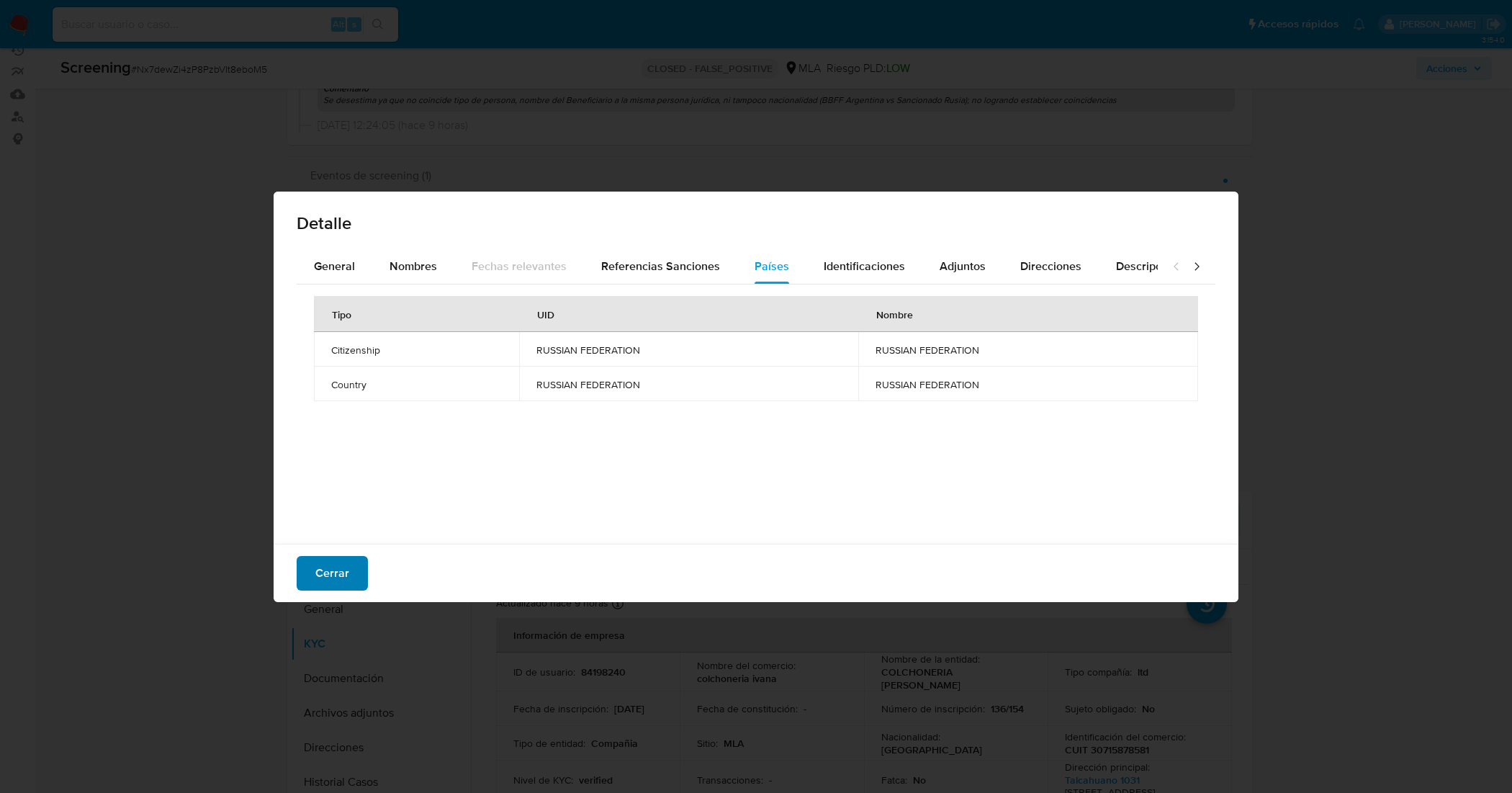
click at [304, 589] on button "Cerrar" at bounding box center [332, 574] width 71 height 35
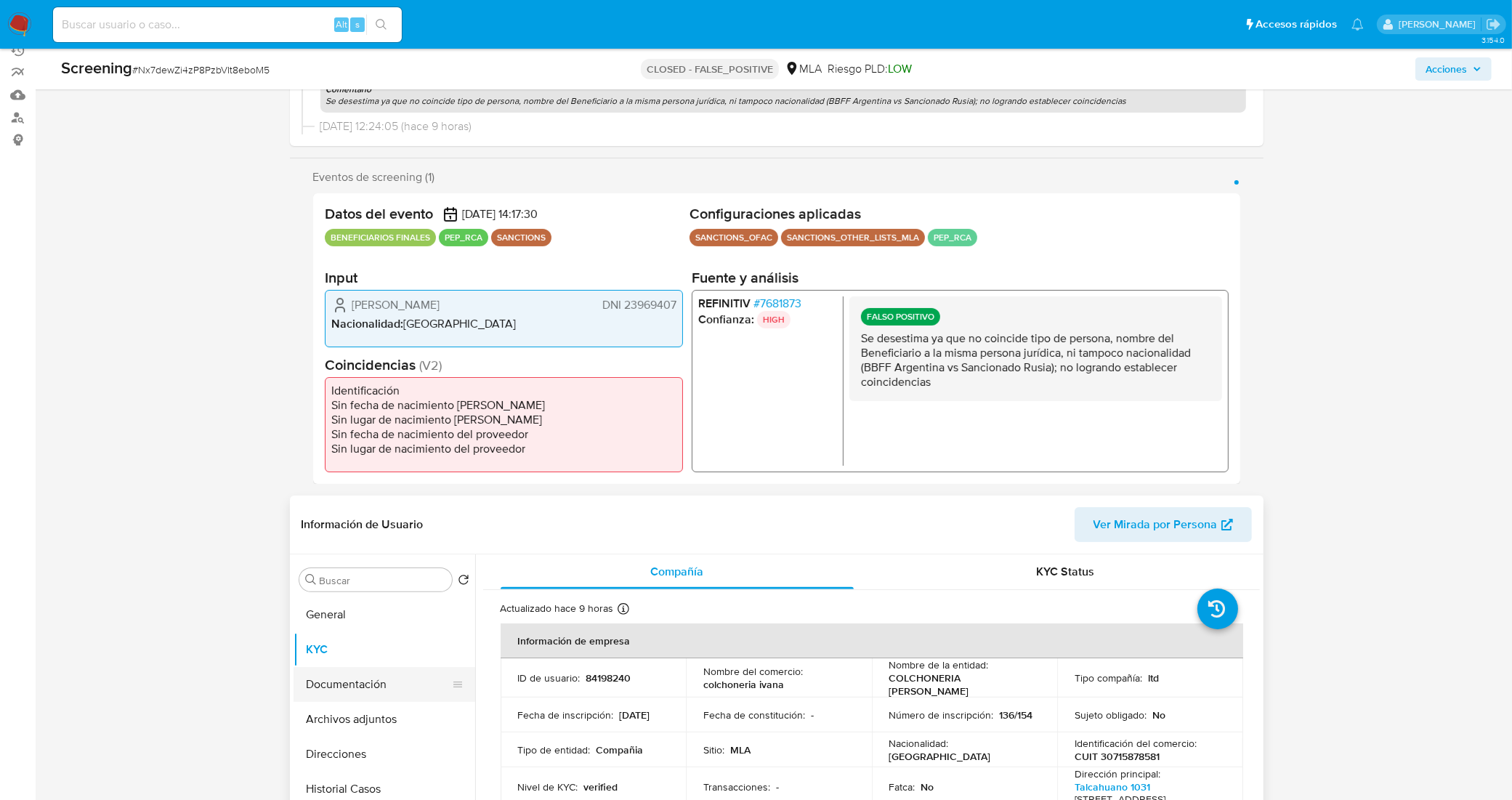
click at [371, 687] on button "Documentación" at bounding box center [378, 684] width 170 height 35
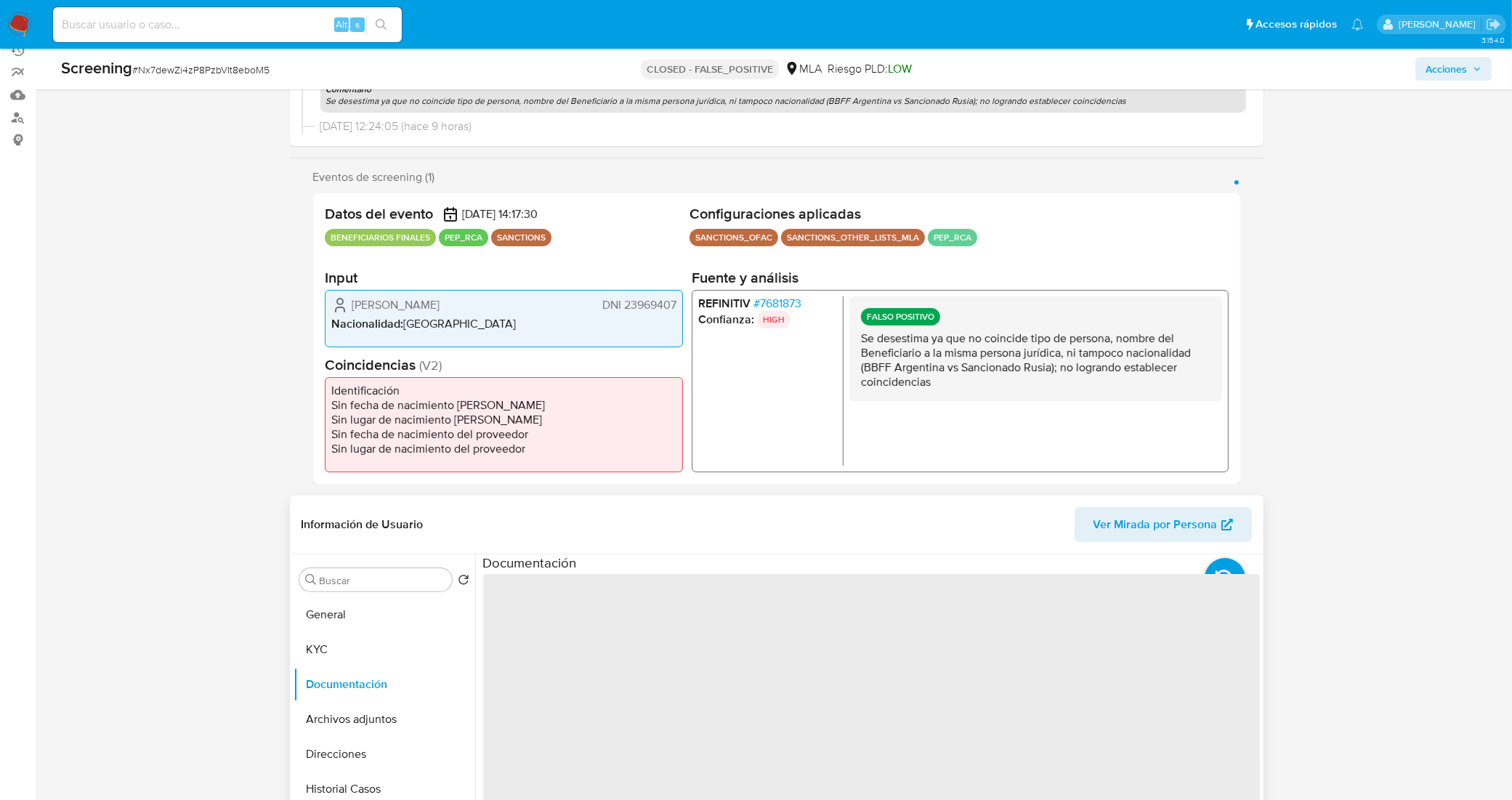
scroll to position [273, 0]
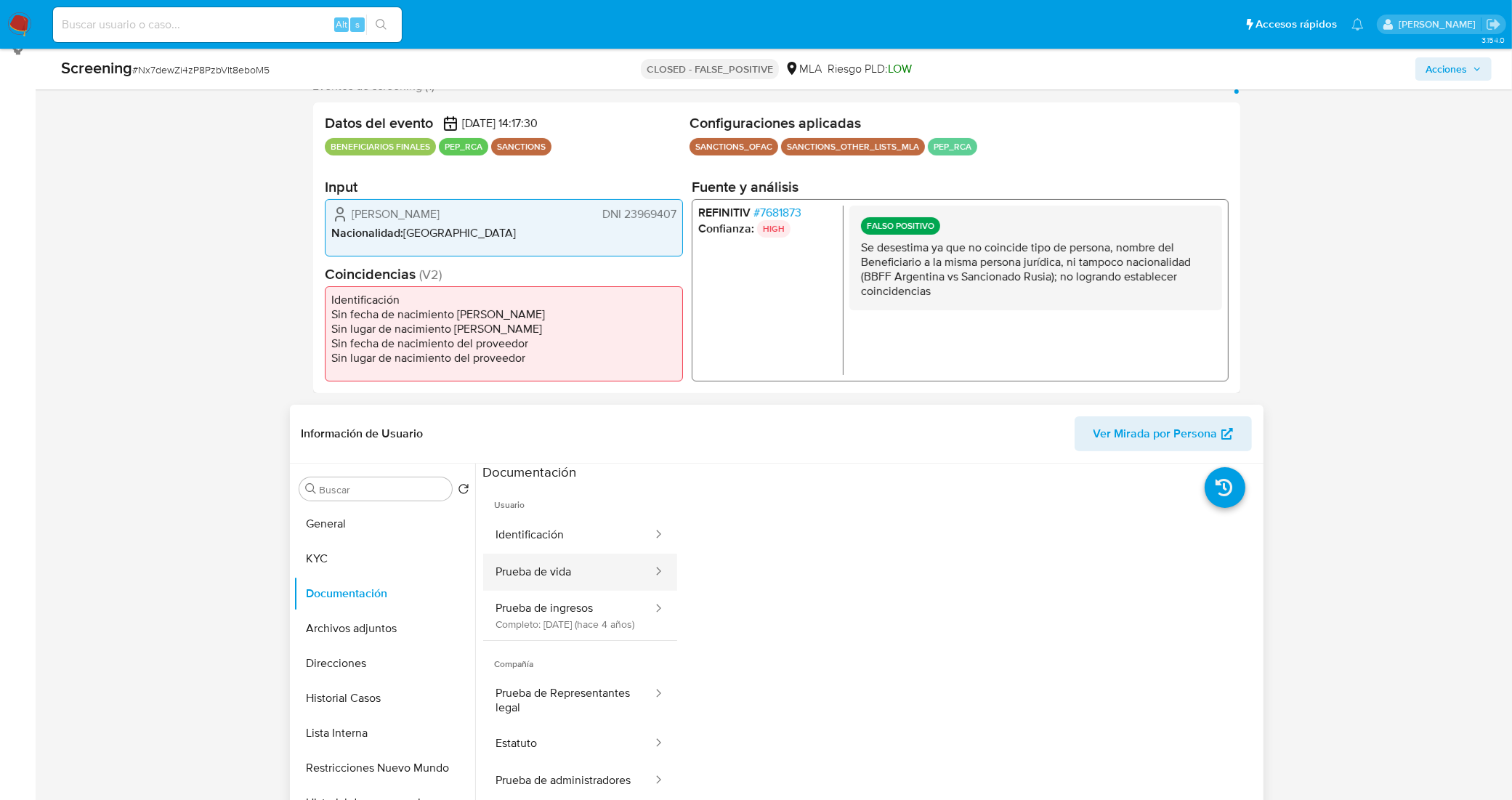
click at [564, 564] on button "Prueba de vida" at bounding box center [569, 572] width 171 height 37
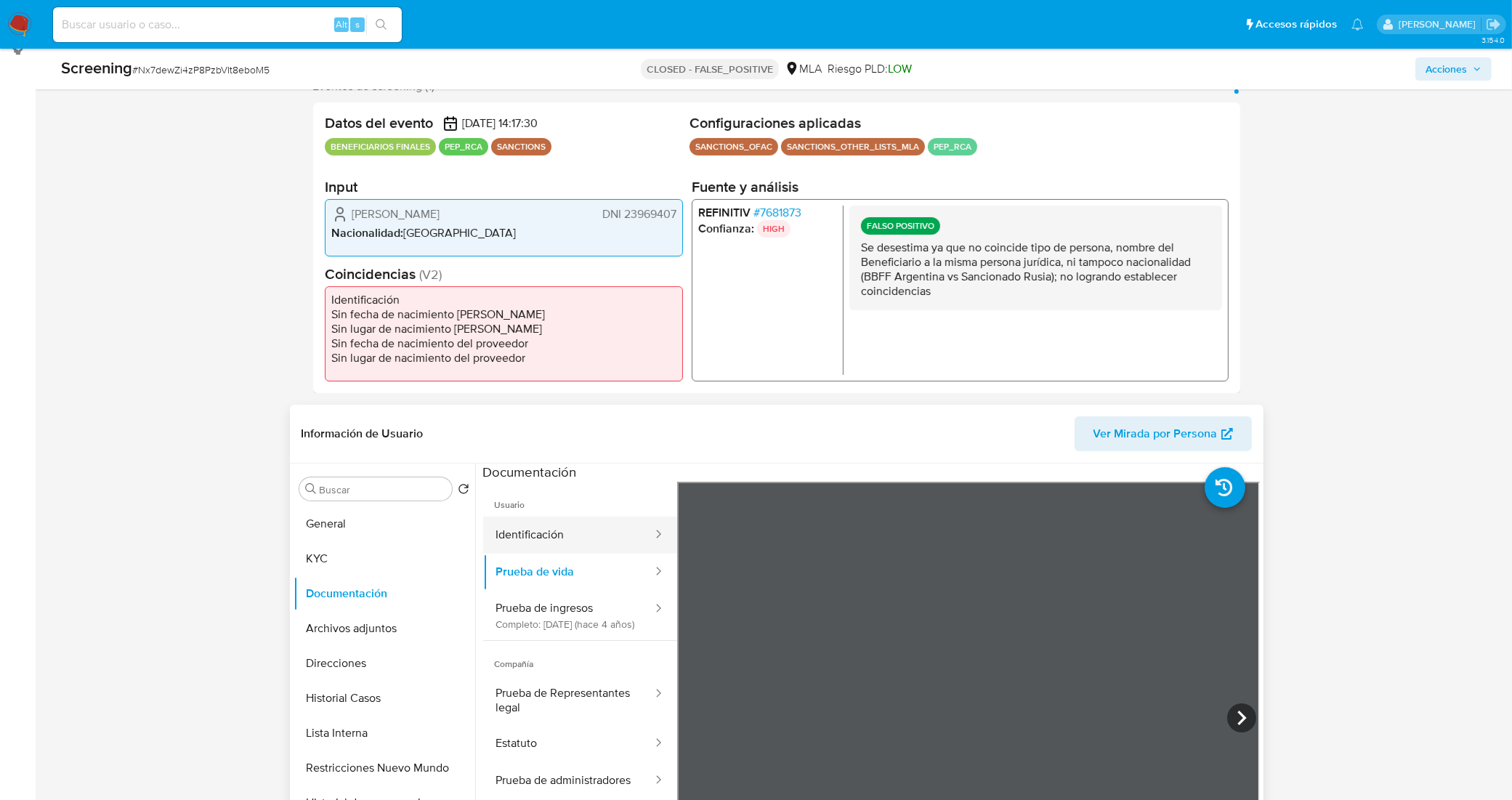
click at [579, 529] on button "Identificación" at bounding box center [569, 535] width 171 height 37
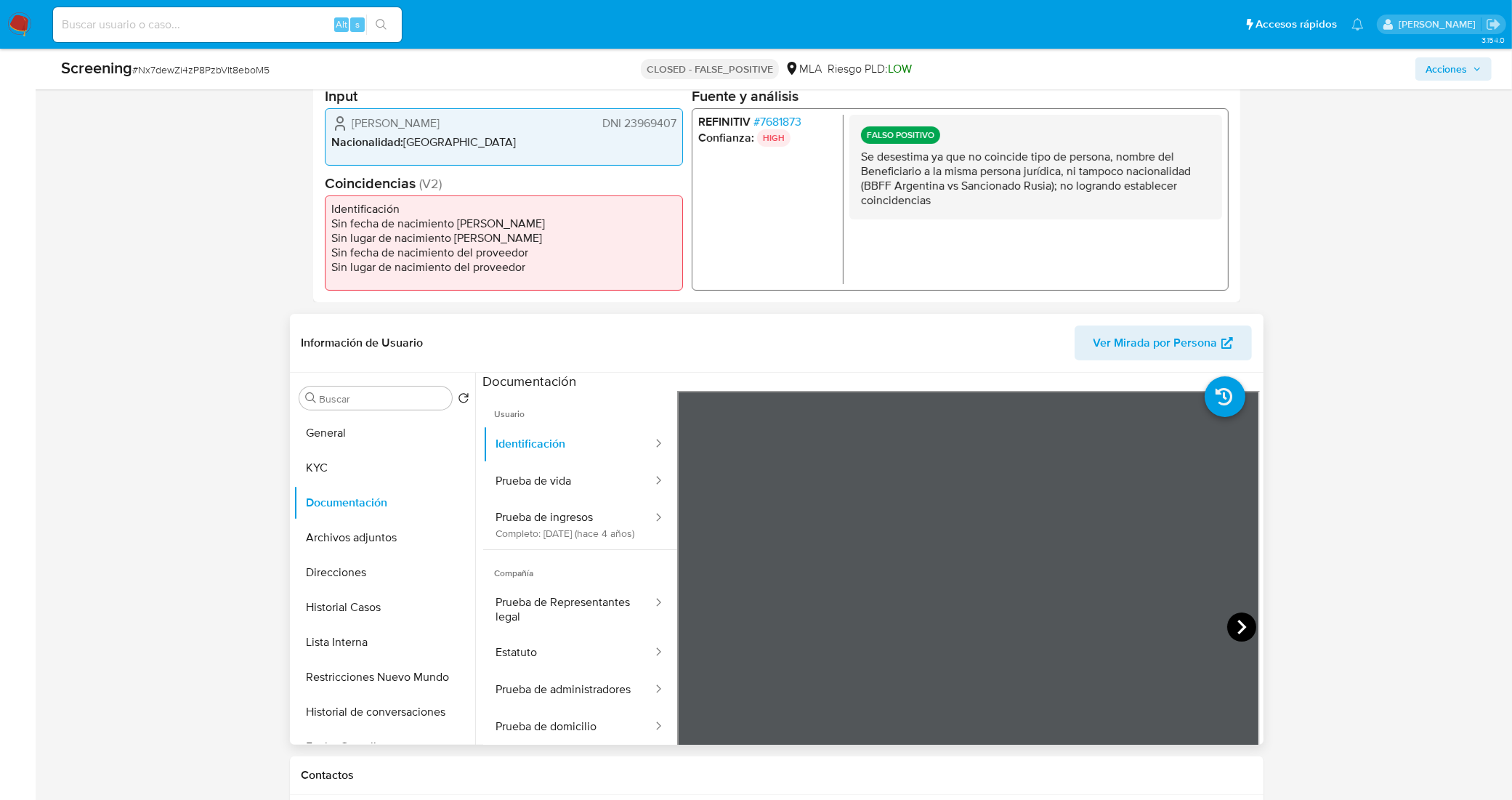
click at [1239, 629] on icon at bounding box center [1242, 626] width 29 height 29
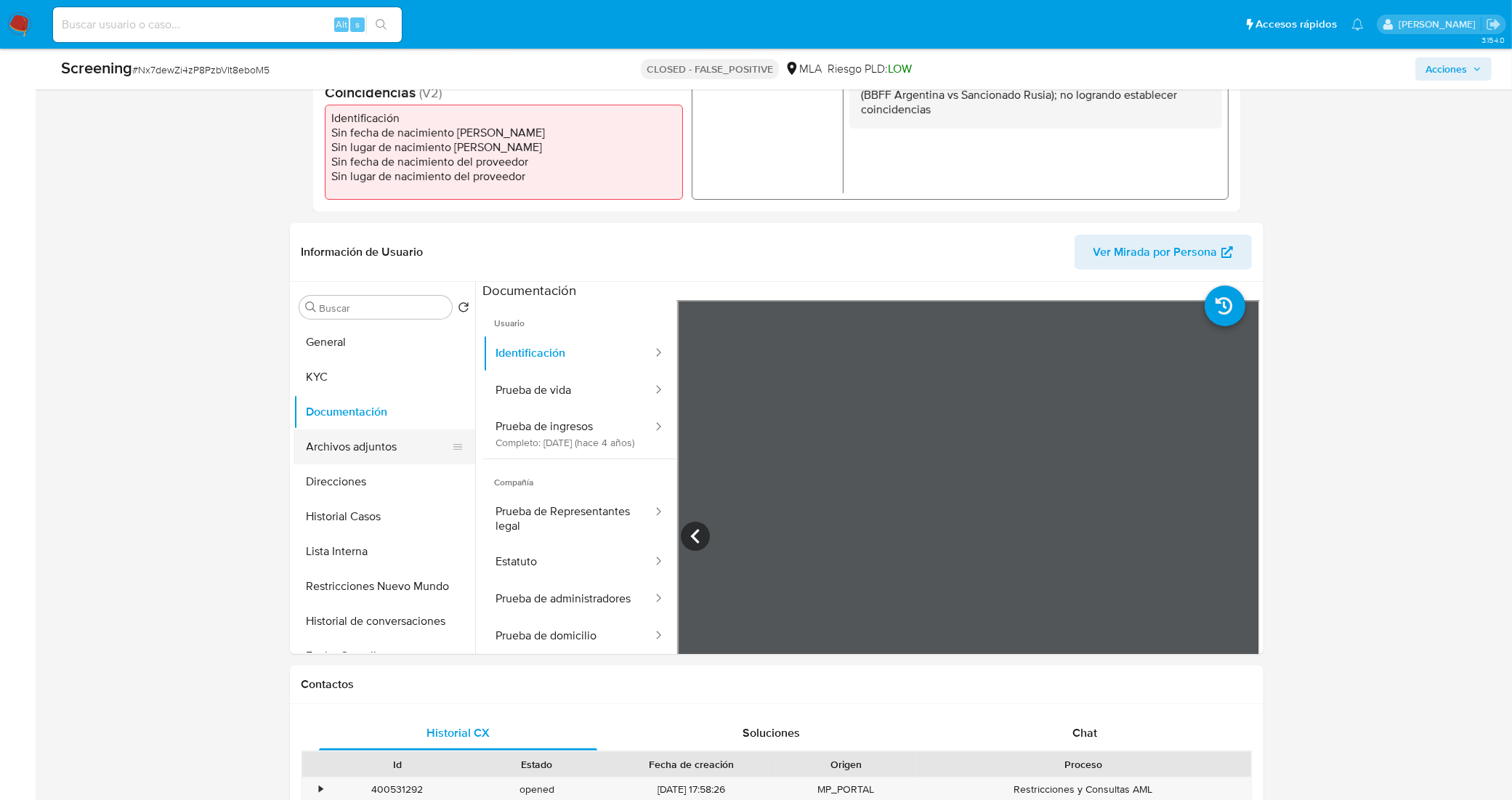
click at [371, 441] on button "Archivos adjuntos" at bounding box center [378, 447] width 170 height 35
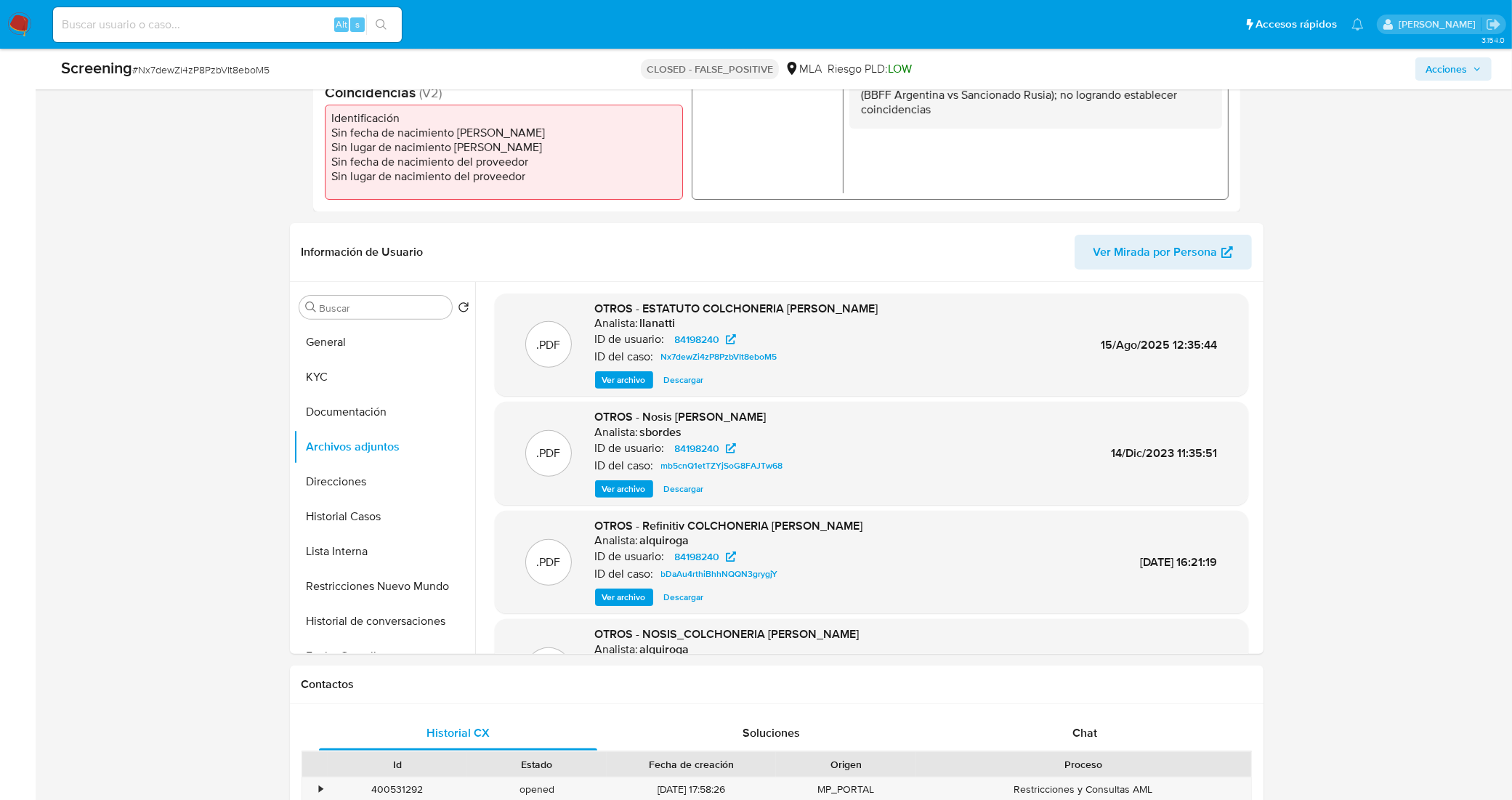
click at [634, 378] on span "Ver archivo" at bounding box center [624, 380] width 44 height 14
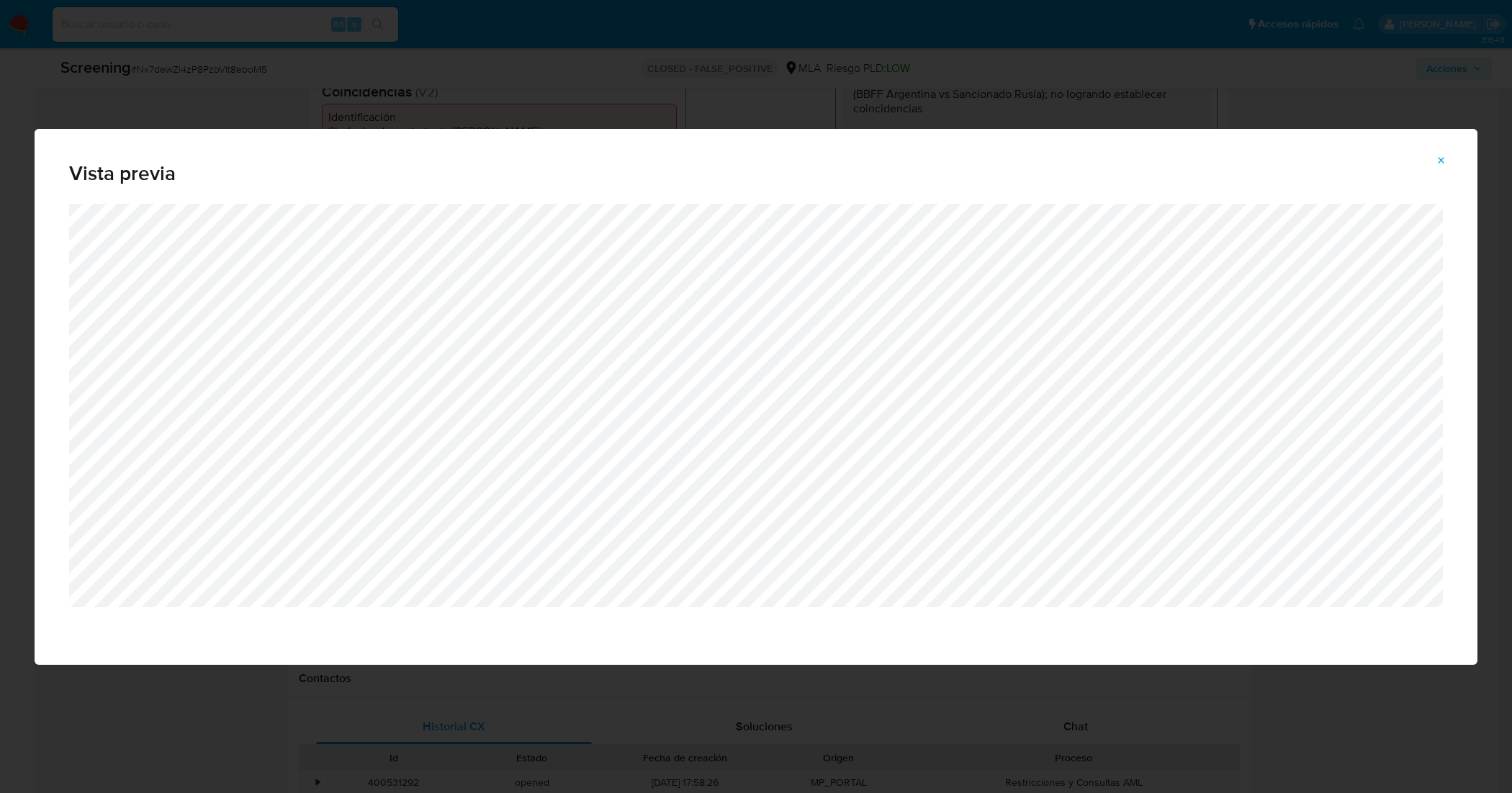
click at [1437, 157] on icon "Attachment preview" at bounding box center [1441, 160] width 12 height 12
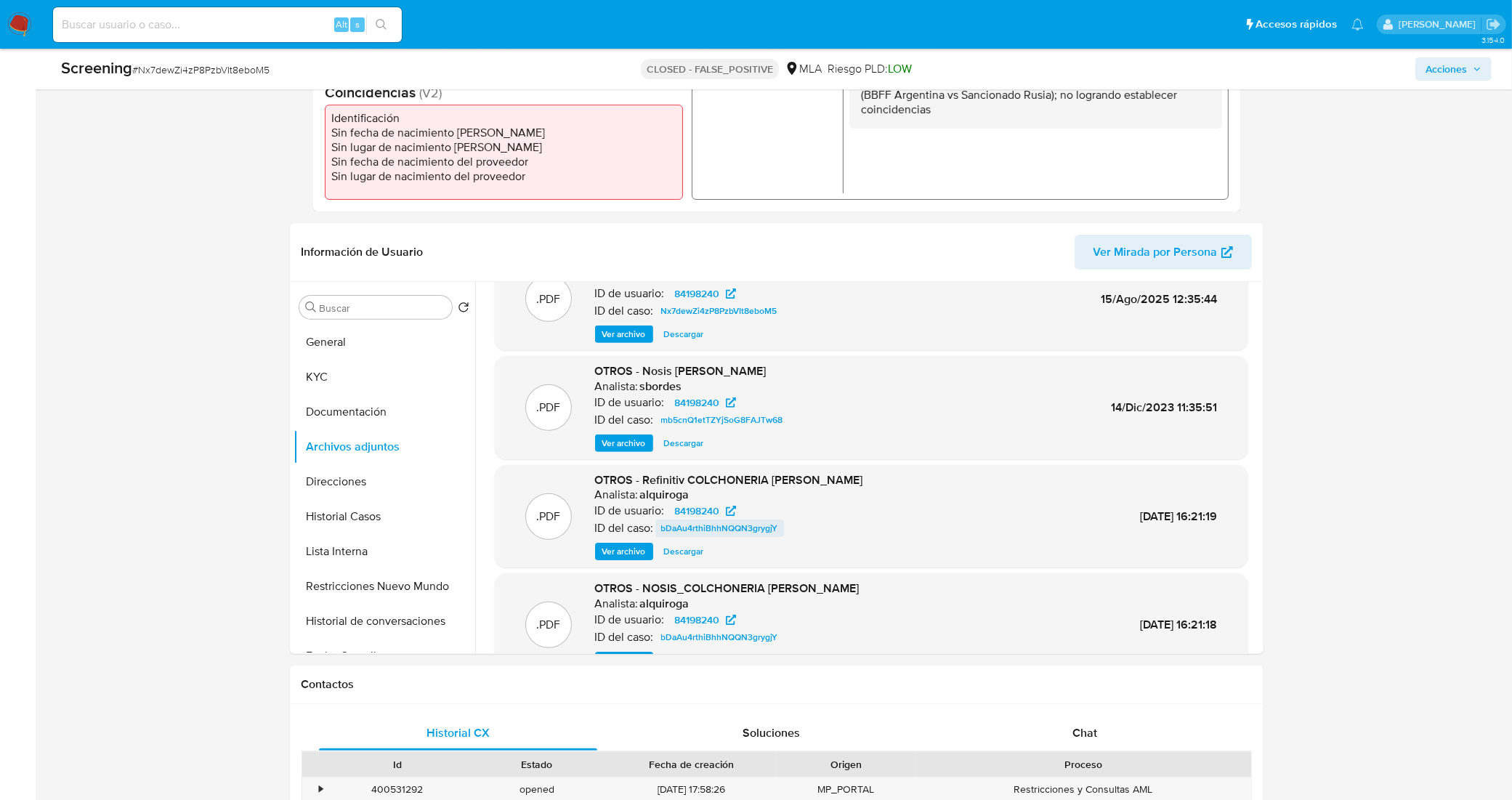
scroll to position [122, 0]
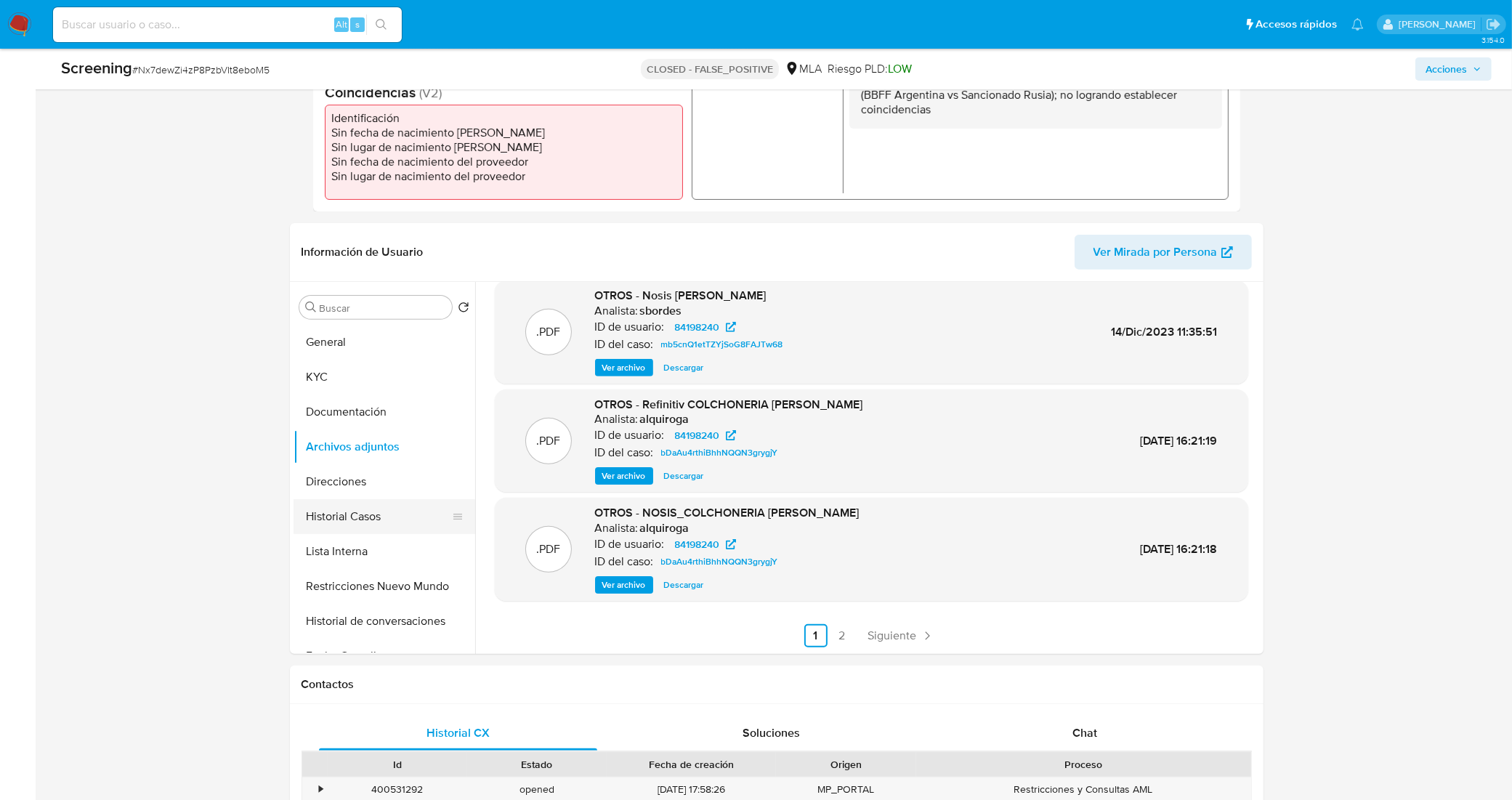
click at [363, 514] on button "Historial Casos" at bounding box center [378, 517] width 170 height 35
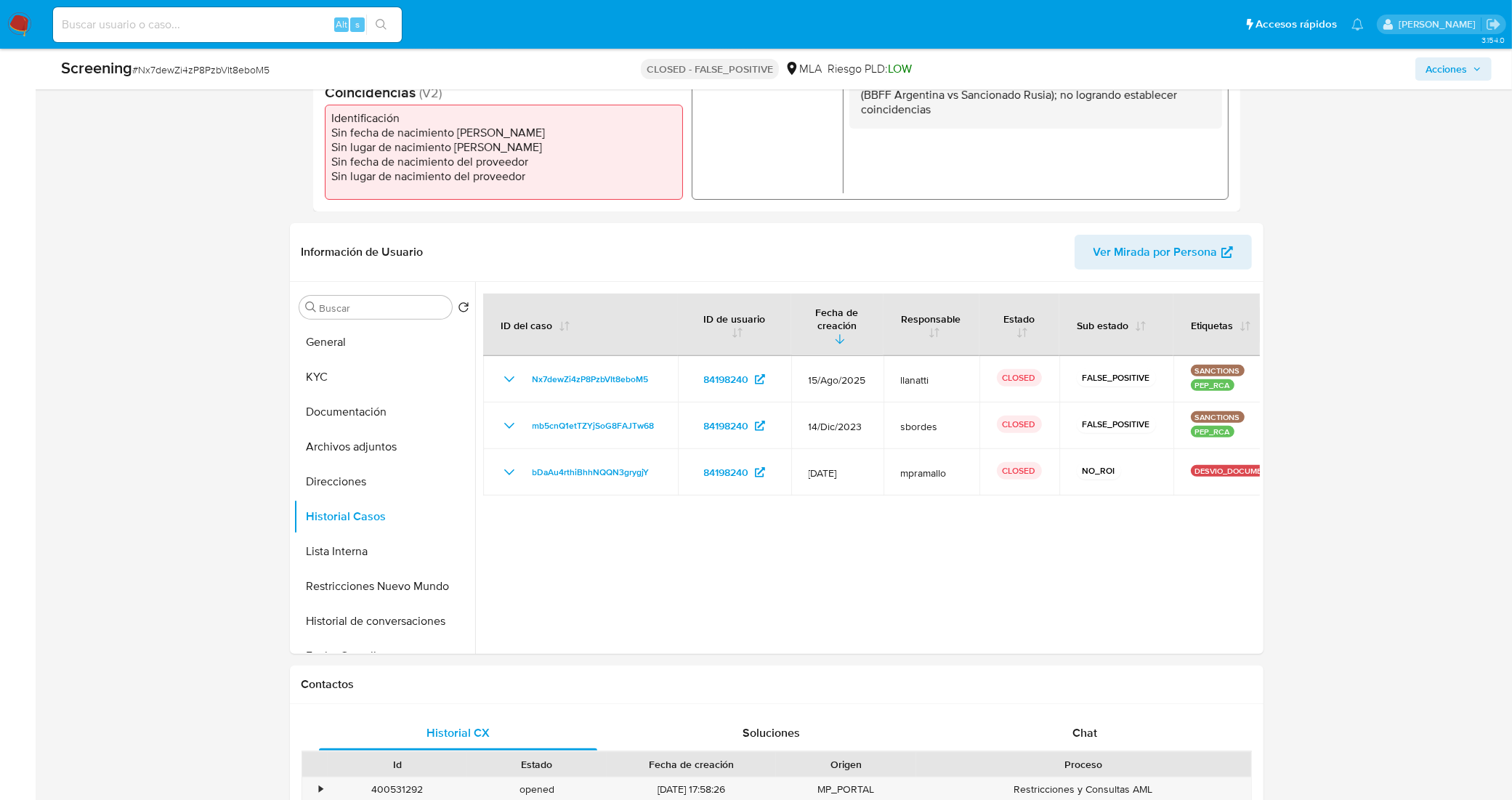
scroll to position [273, 0]
click at [342, 346] on button "General" at bounding box center [378, 342] width 170 height 35
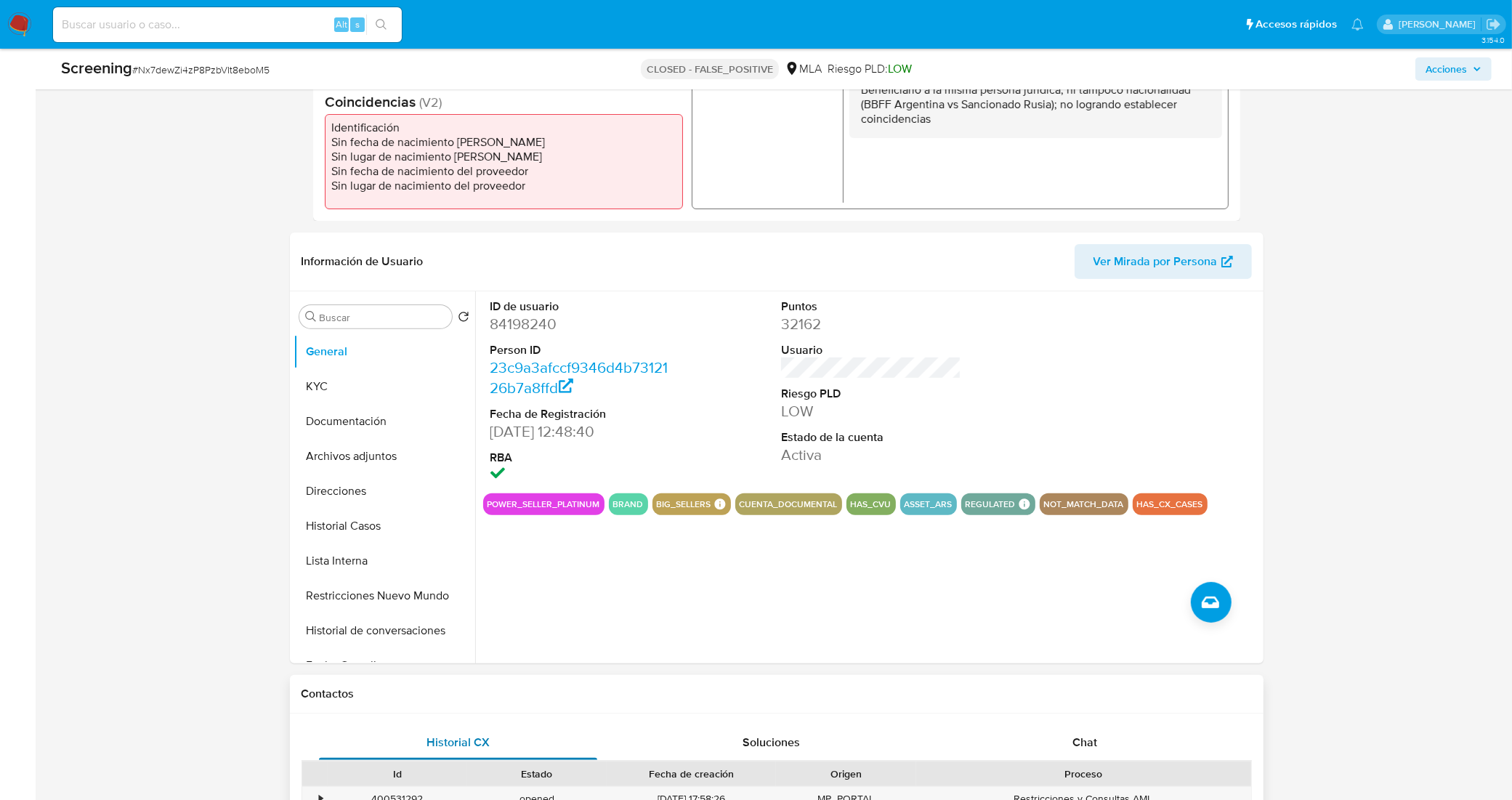
scroll to position [545, 0]
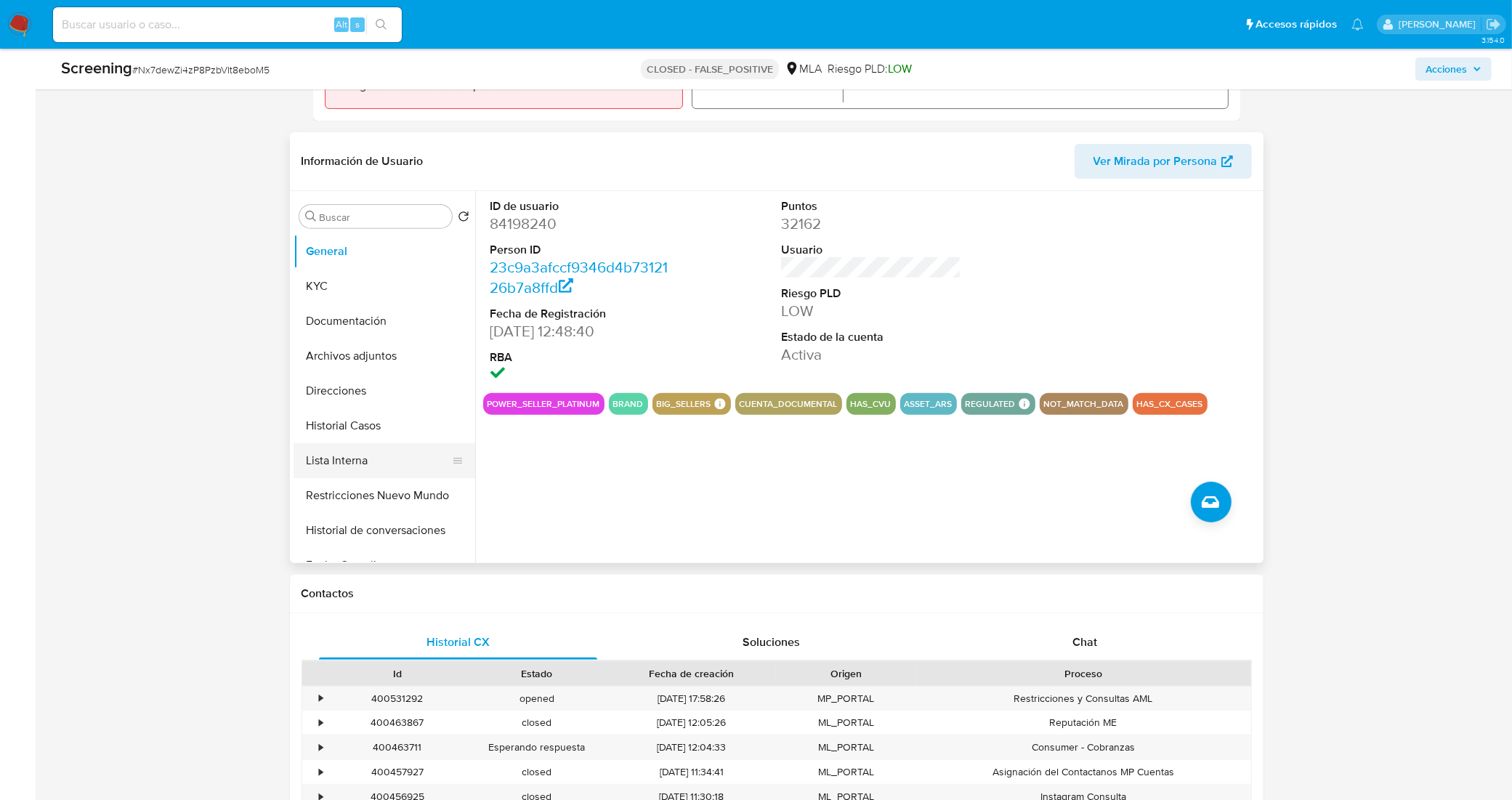
click at [385, 461] on button "Lista Interna" at bounding box center [378, 461] width 170 height 35
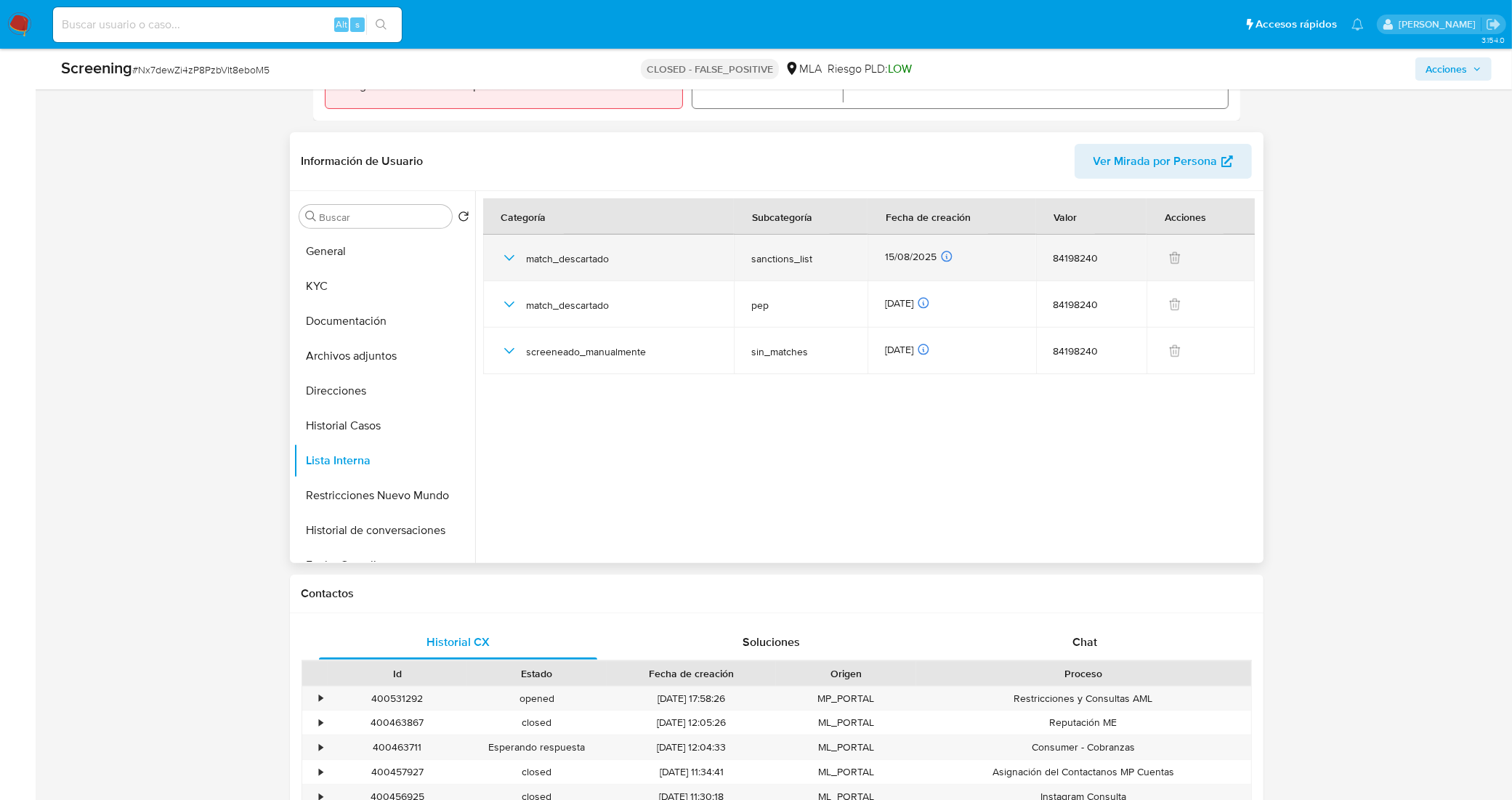
click at [506, 252] on icon "button" at bounding box center [509, 257] width 18 height 18
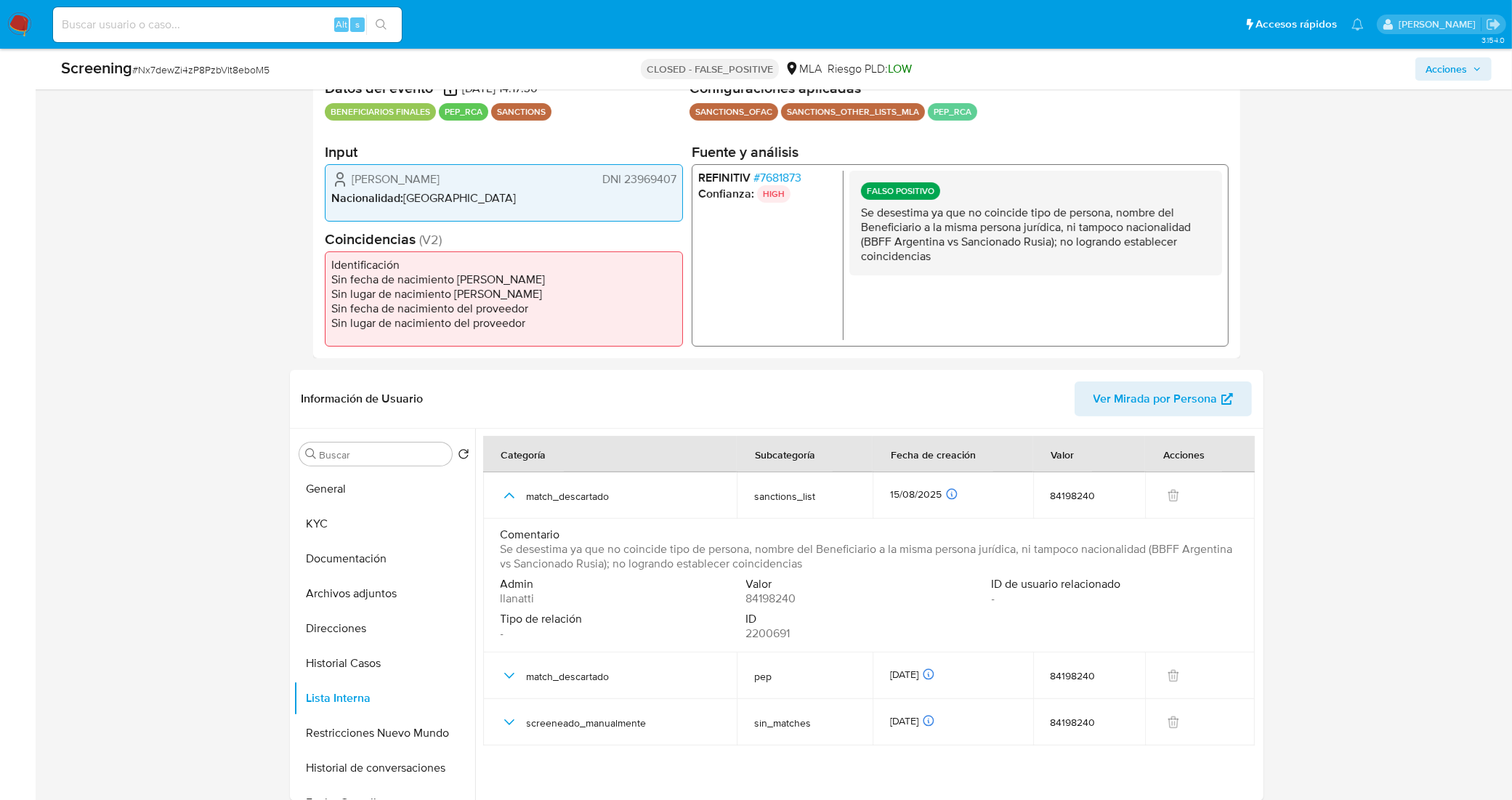
scroll to position [363, 0]
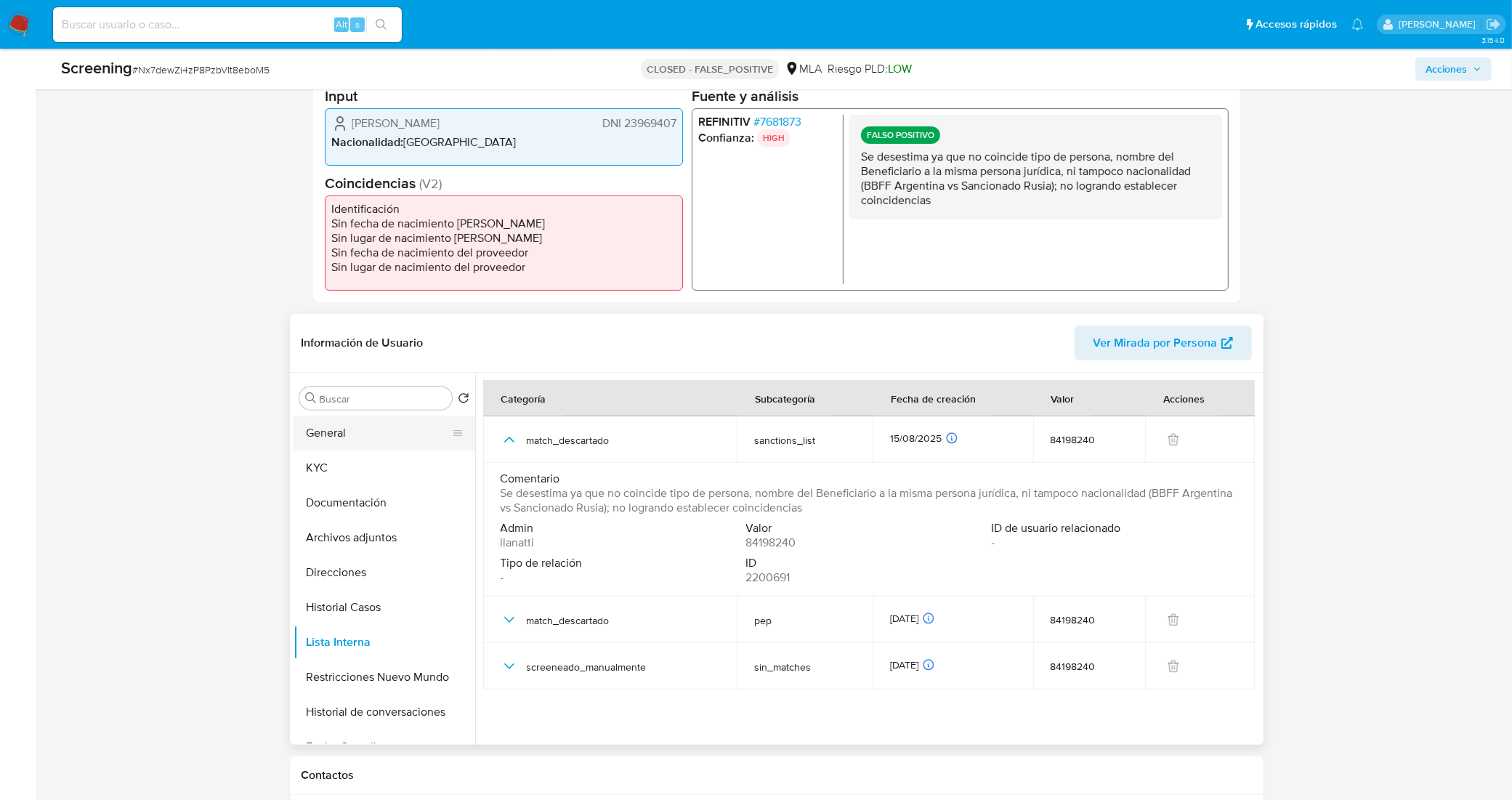
click at [350, 437] on button "General" at bounding box center [378, 434] width 170 height 35
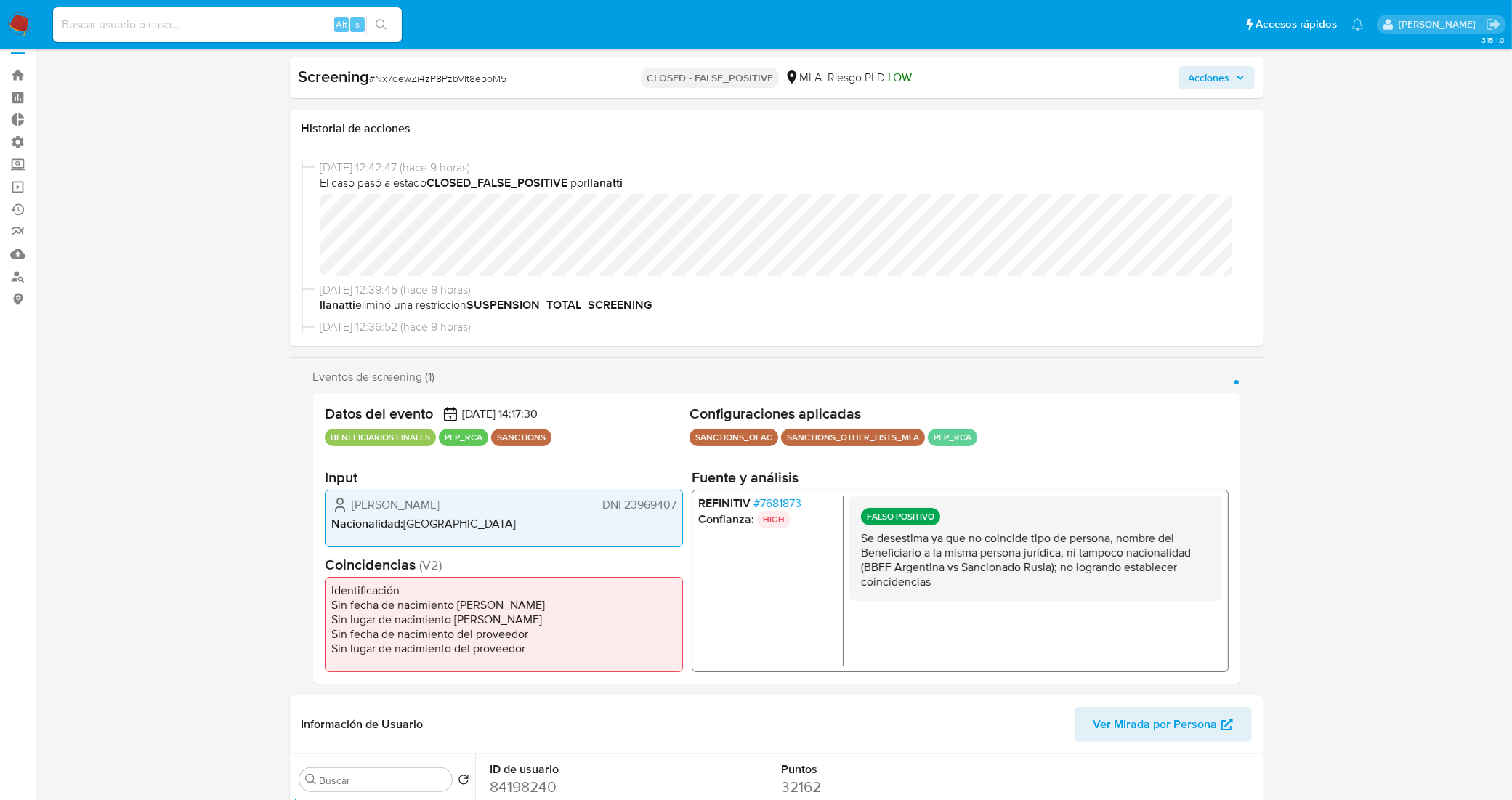
scroll to position [0, 0]
